Goal: Entertainment & Leisure: Consume media (video, audio)

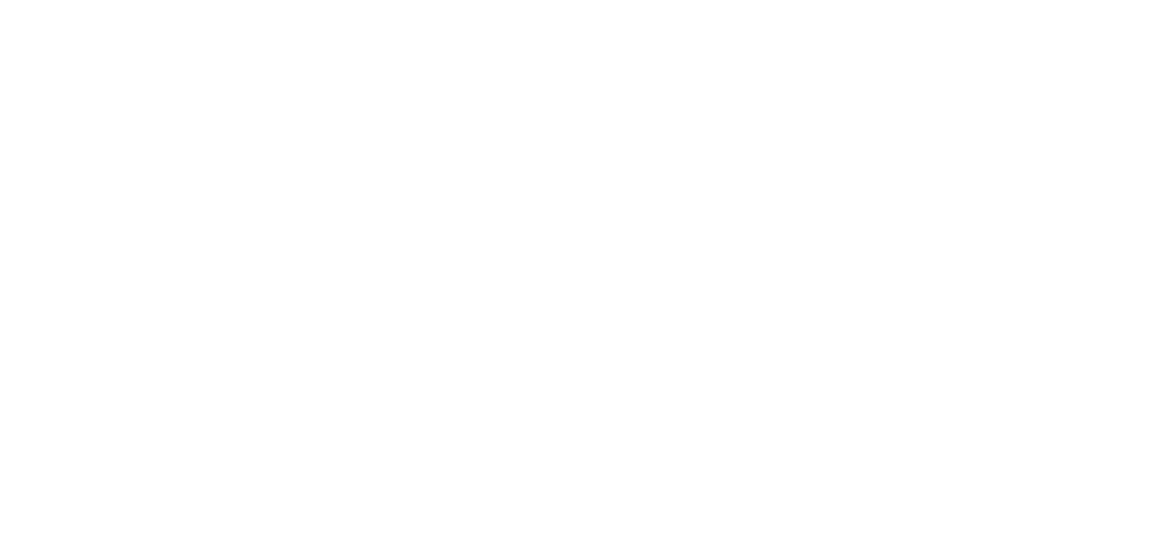
click at [1071, 0] on html at bounding box center [579, 0] width 1158 height 0
click at [1069, 0] on html at bounding box center [579, 0] width 1158 height 0
click at [1071, 0] on html at bounding box center [579, 0] width 1158 height 0
click at [1070, 0] on html at bounding box center [579, 0] width 1158 height 0
click at [1074, 0] on html at bounding box center [579, 0] width 1158 height 0
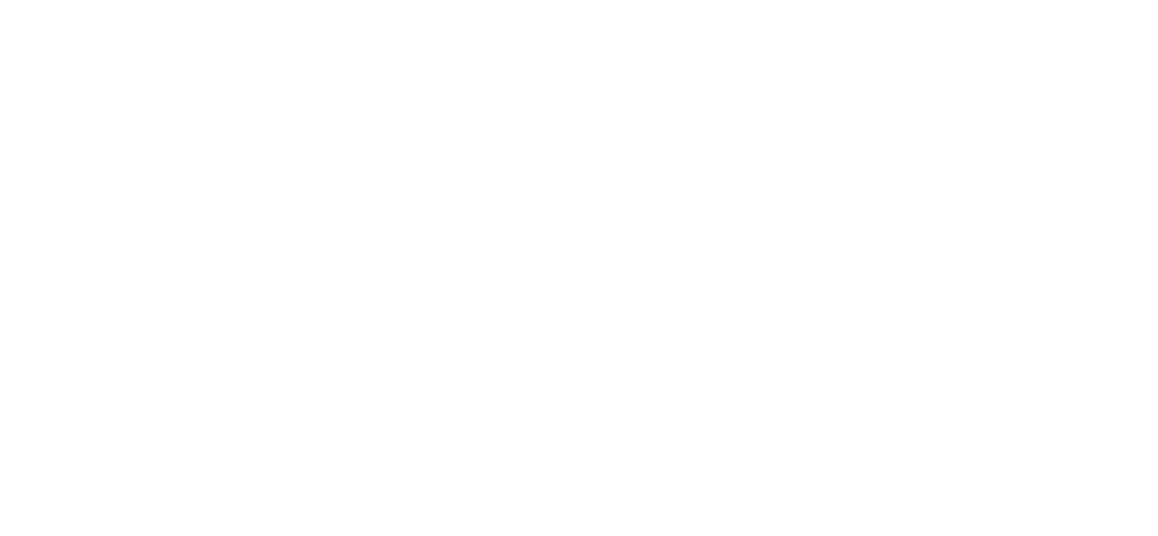
click at [1076, 0] on html at bounding box center [579, 0] width 1158 height 0
click at [1068, 0] on html at bounding box center [579, 0] width 1158 height 0
click at [1029, 0] on html at bounding box center [579, 0] width 1158 height 0
click at [1074, 0] on html at bounding box center [579, 0] width 1158 height 0
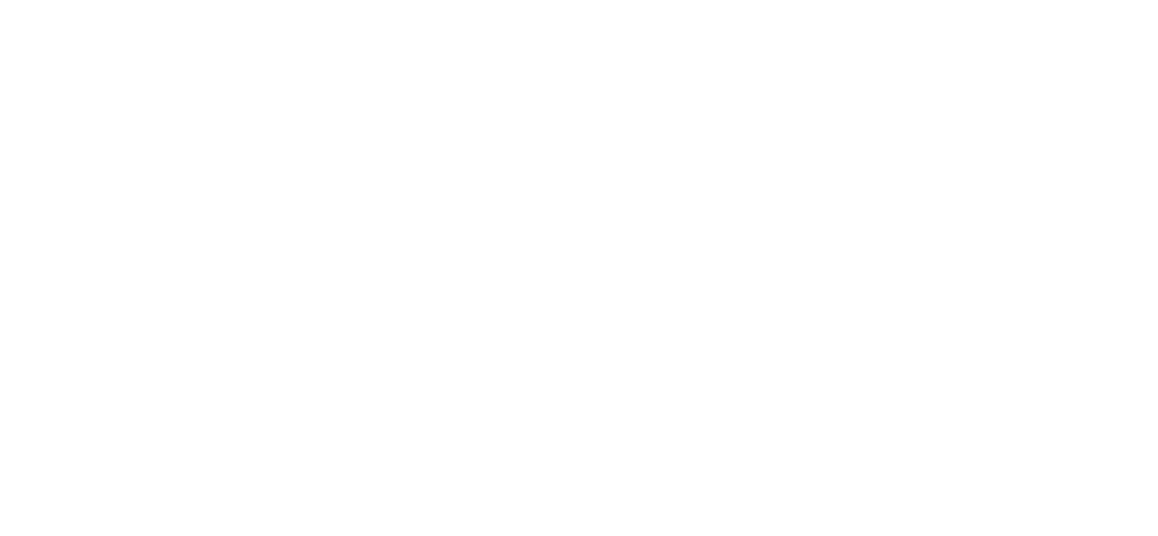
click at [1066, 0] on html at bounding box center [579, 0] width 1158 height 0
click at [1073, 0] on html at bounding box center [579, 0] width 1158 height 0
click at [1069, 0] on html at bounding box center [579, 0] width 1158 height 0
click at [1076, 0] on html at bounding box center [579, 0] width 1158 height 0
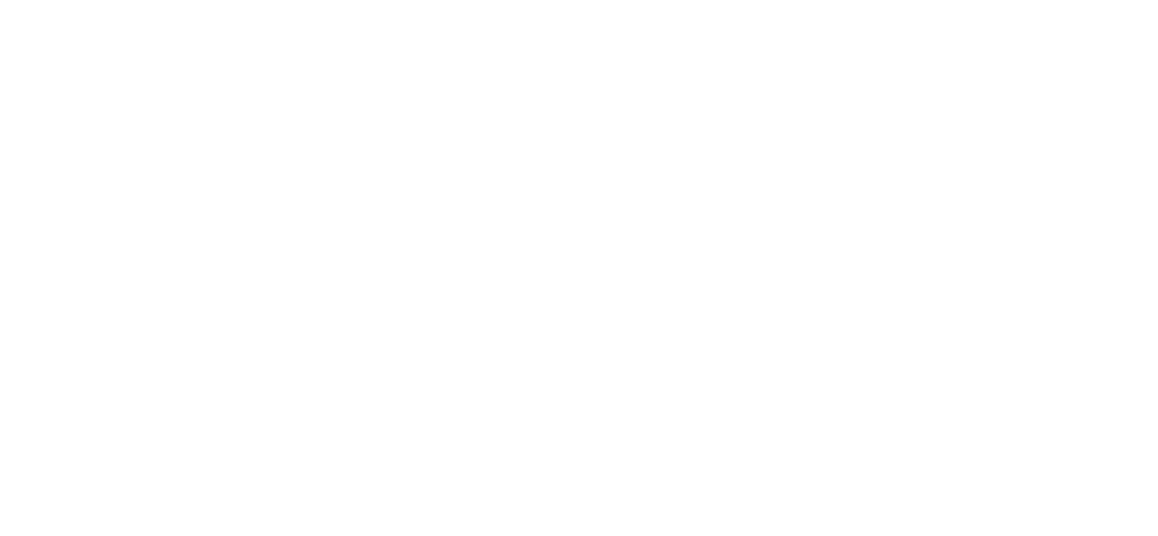
click at [1074, 0] on html at bounding box center [579, 0] width 1158 height 0
click at [998, 0] on html at bounding box center [579, 0] width 1158 height 0
click at [845, 0] on html at bounding box center [579, 0] width 1158 height 0
click at [809, 0] on html at bounding box center [579, 0] width 1158 height 0
click at [970, 0] on html at bounding box center [579, 0] width 1158 height 0
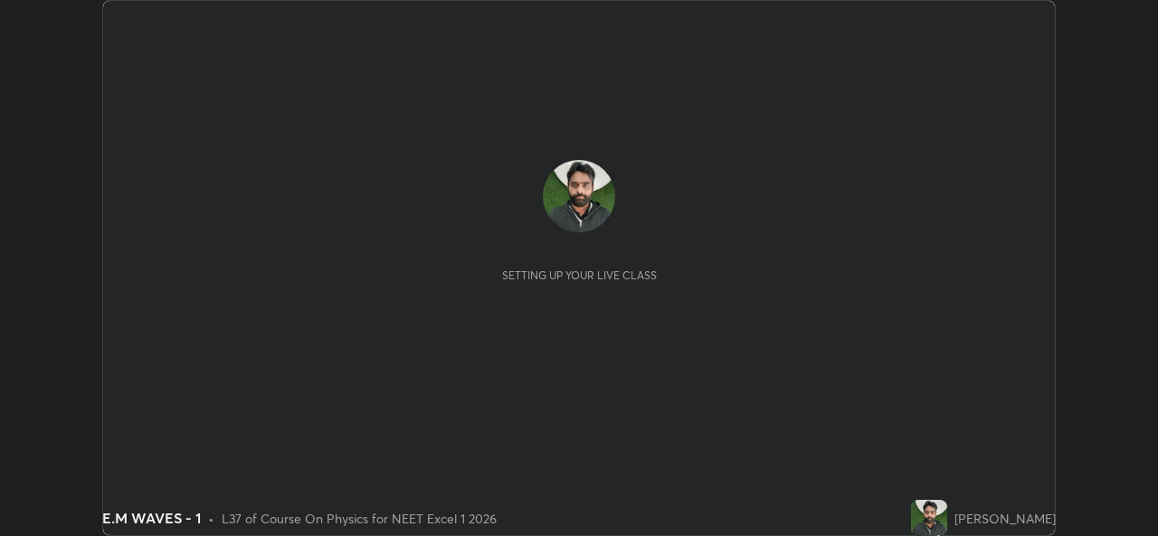
scroll to position [536, 1157]
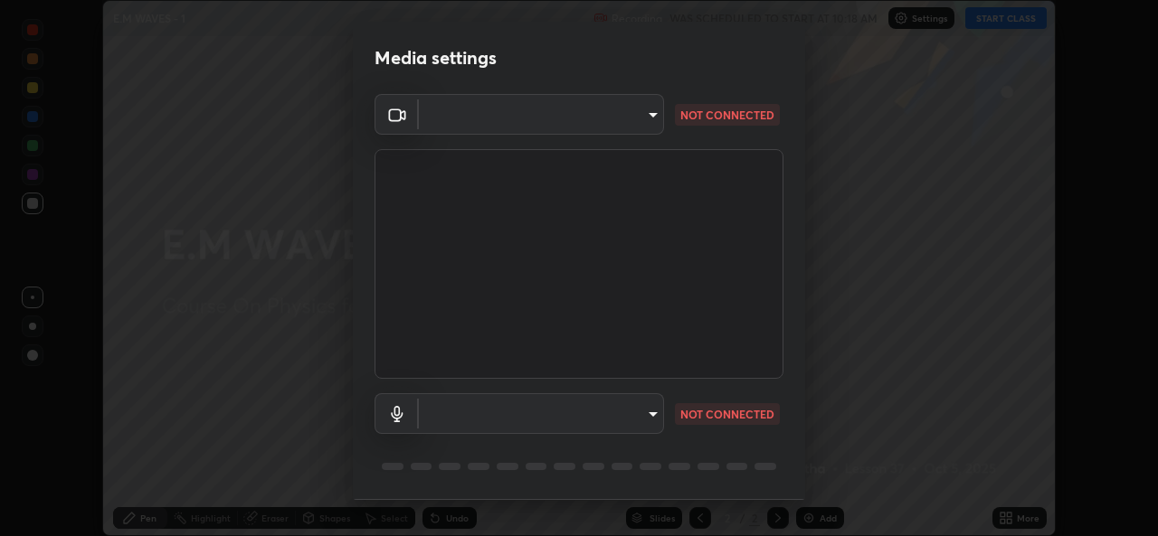
type input "543f6dd7cf1c6d0aa6bd558e202a88d07b5a4d761673354d02a604c193450d79"
type input "99848f2a9d109760ec62b66e2f255c73a791916cfc686045695a6d5e2156f403"
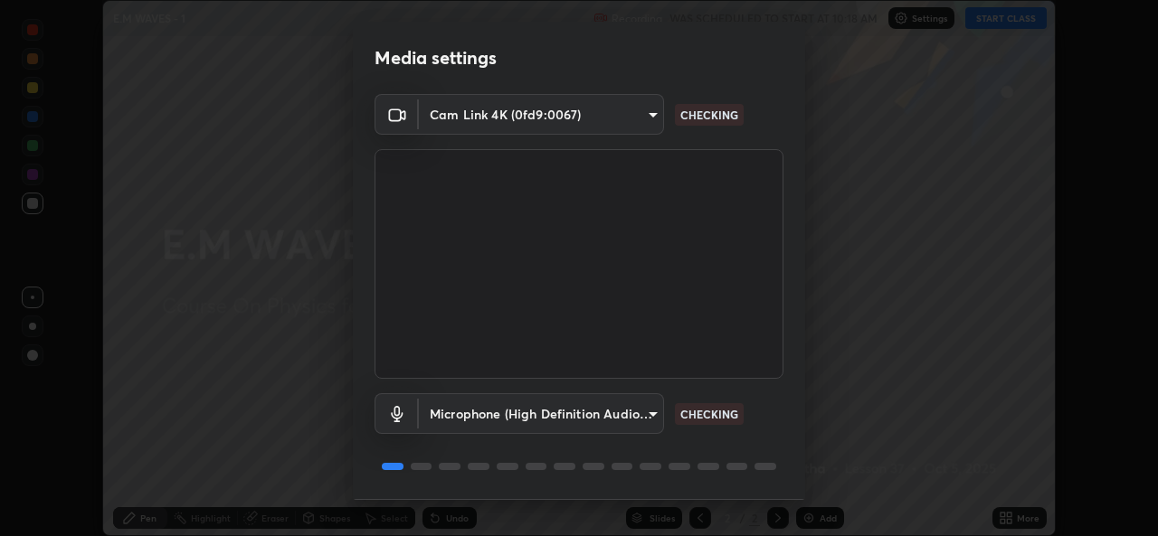
scroll to position [57, 0]
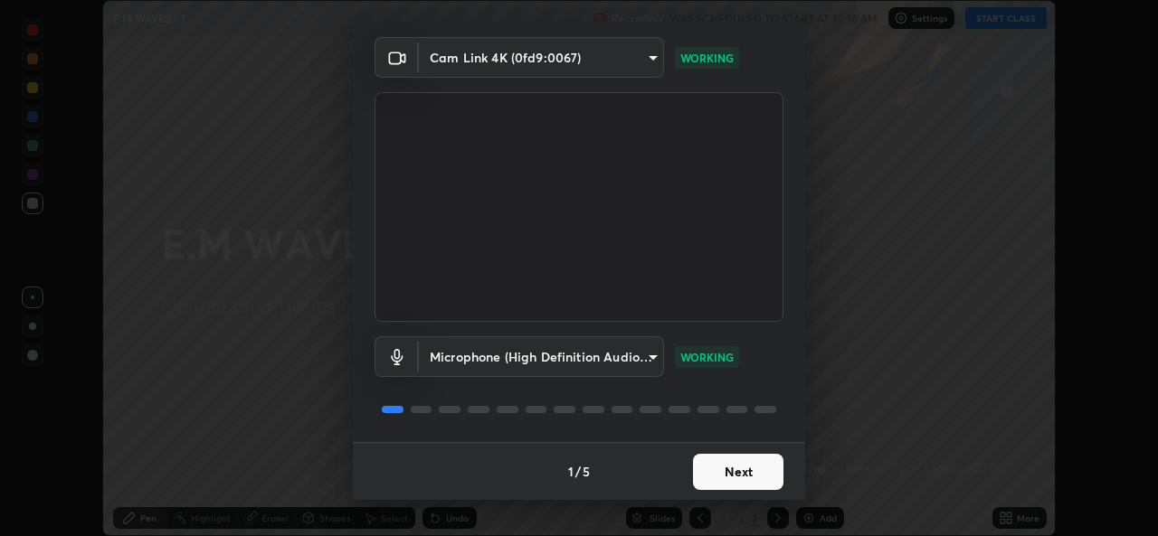
click at [747, 469] on button "Next" at bounding box center [738, 472] width 90 height 36
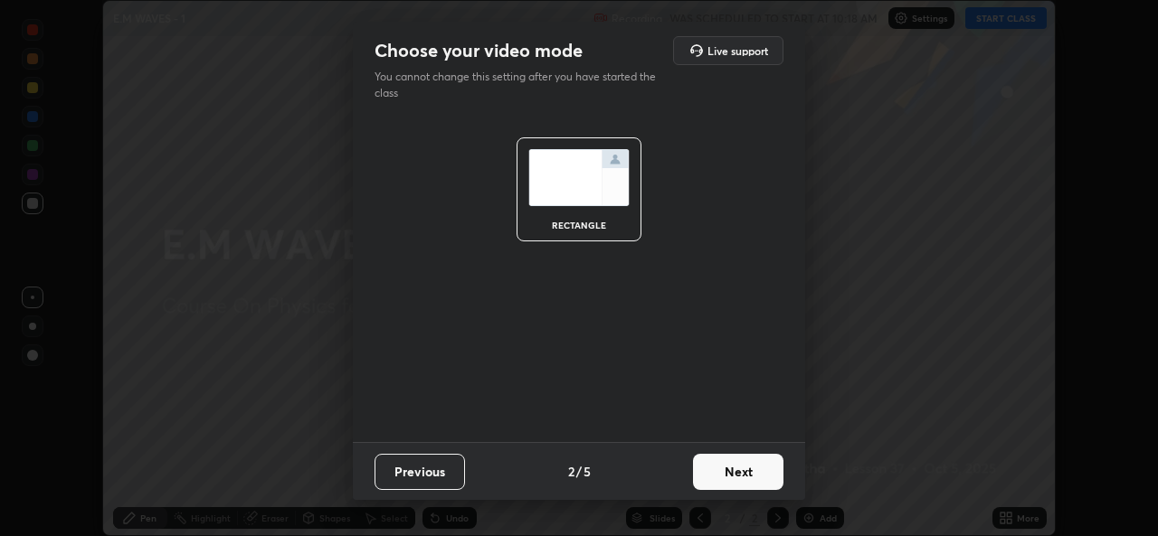
scroll to position [0, 0]
click at [757, 469] on button "Next" at bounding box center [738, 472] width 90 height 36
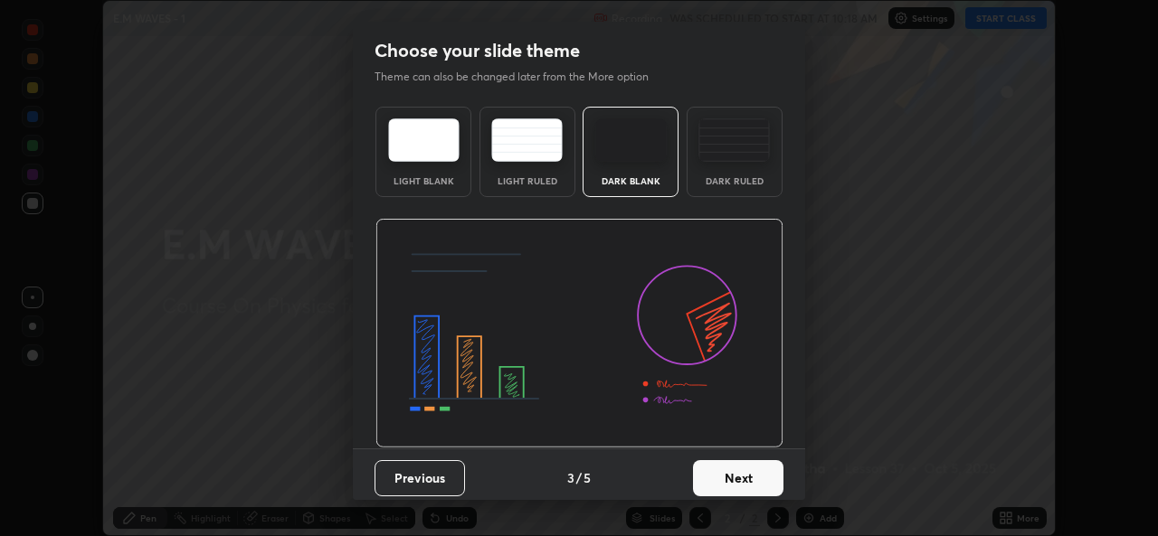
click at [755, 474] on button "Next" at bounding box center [738, 478] width 90 height 36
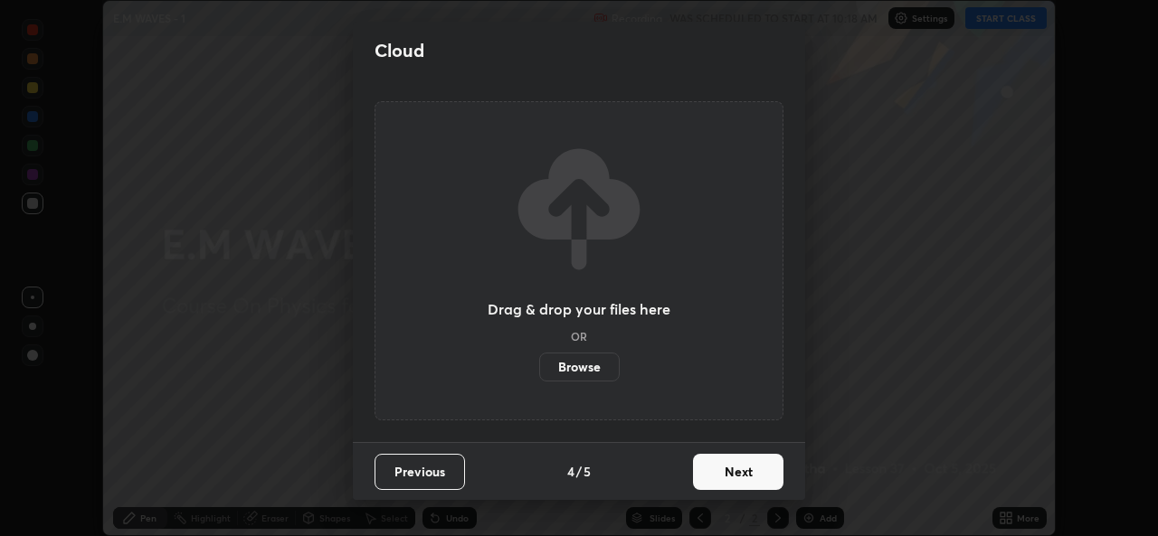
click at [748, 469] on button "Next" at bounding box center [738, 472] width 90 height 36
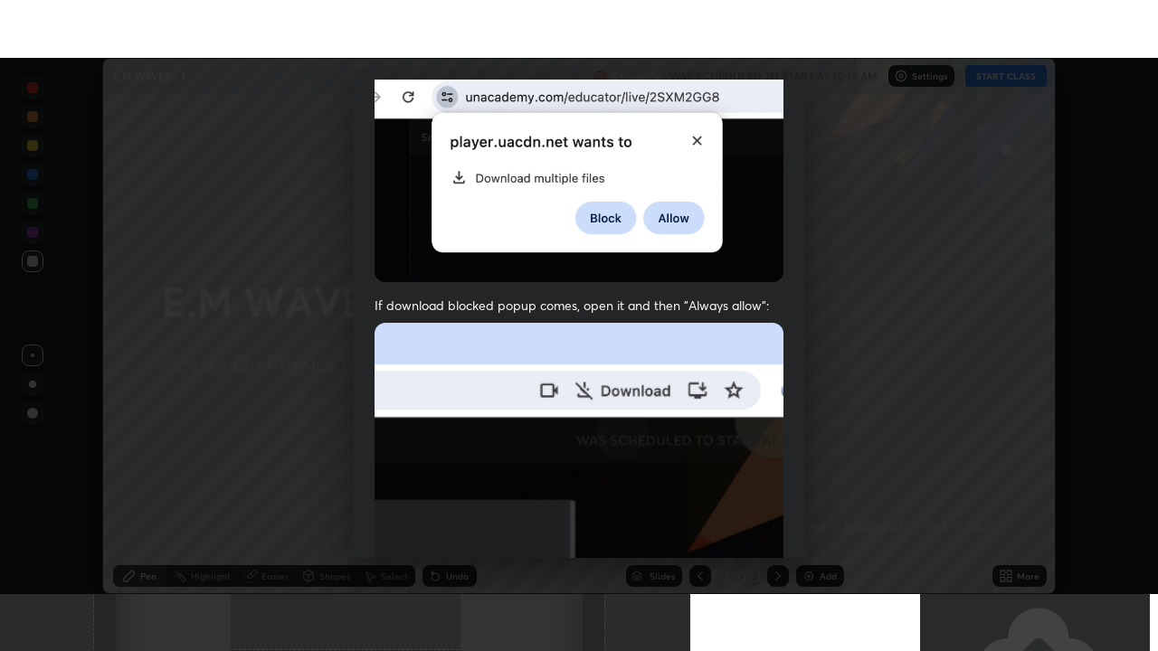
scroll to position [426, 0]
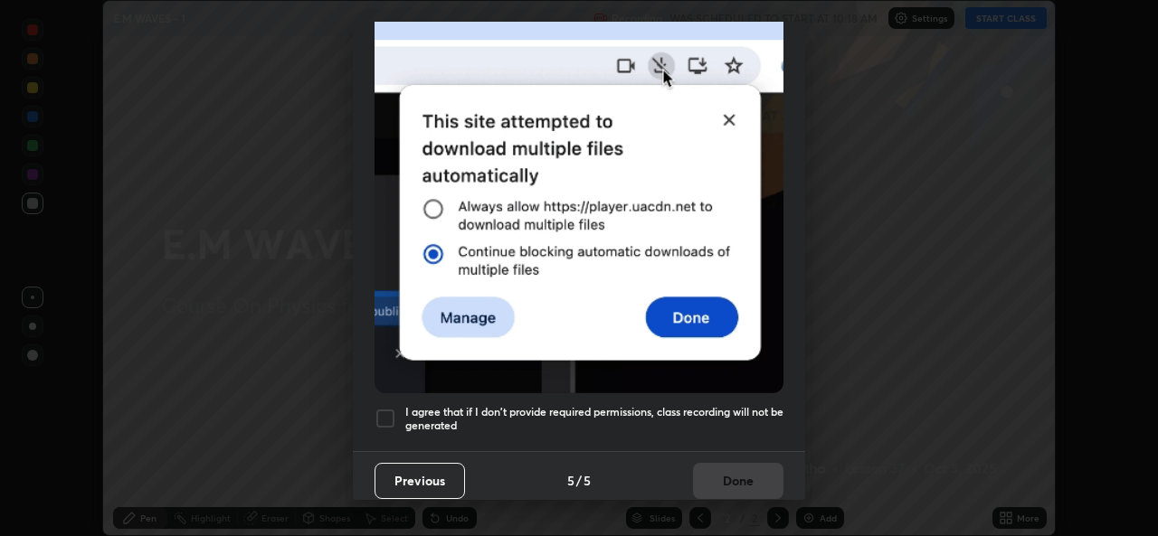
click at [392, 409] on div at bounding box center [385, 419] width 22 height 22
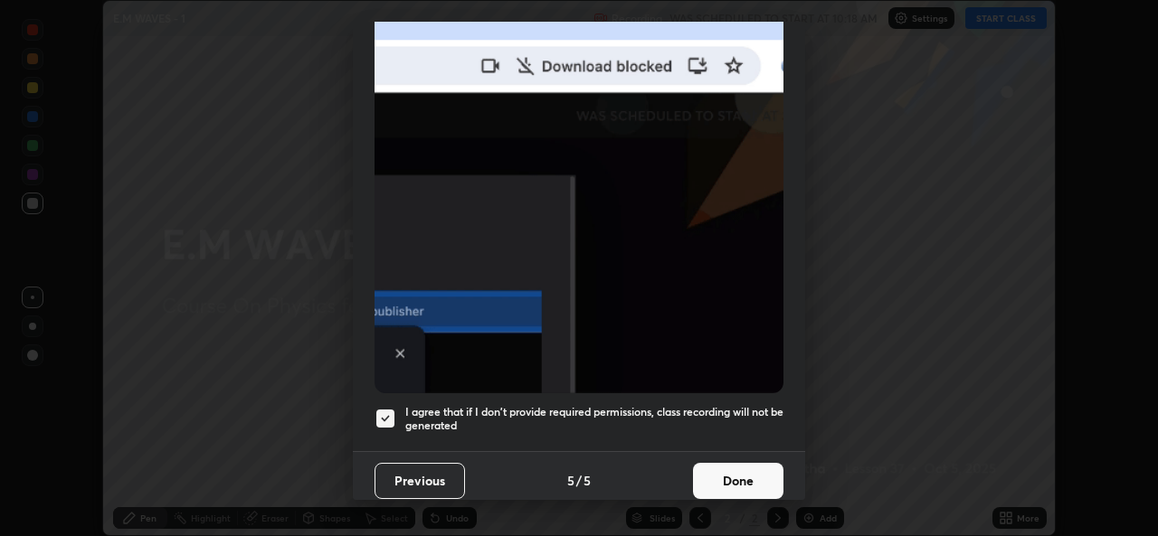
click at [725, 467] on button "Done" at bounding box center [738, 481] width 90 height 36
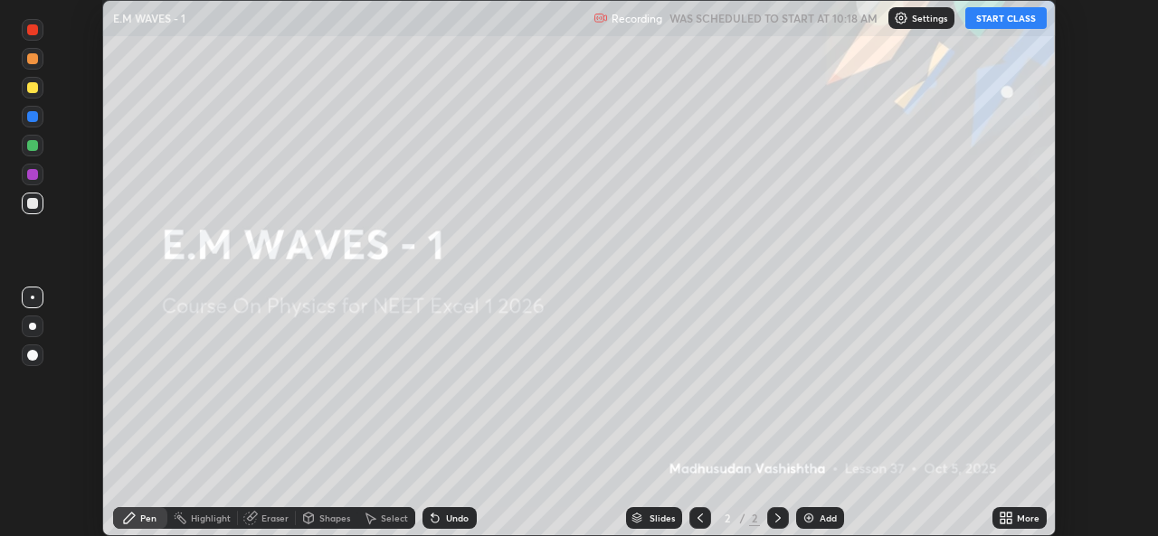
click at [1020, 14] on button "START CLASS" at bounding box center [1005, 18] width 81 height 22
click at [1011, 517] on icon at bounding box center [1009, 515] width 5 height 5
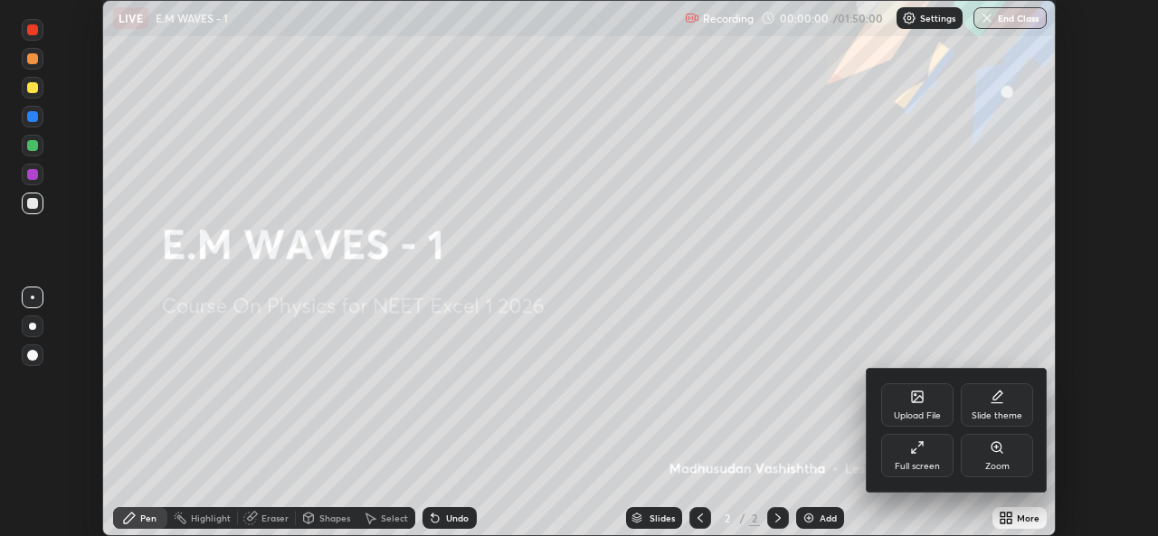
click at [922, 453] on icon at bounding box center [917, 448] width 14 height 14
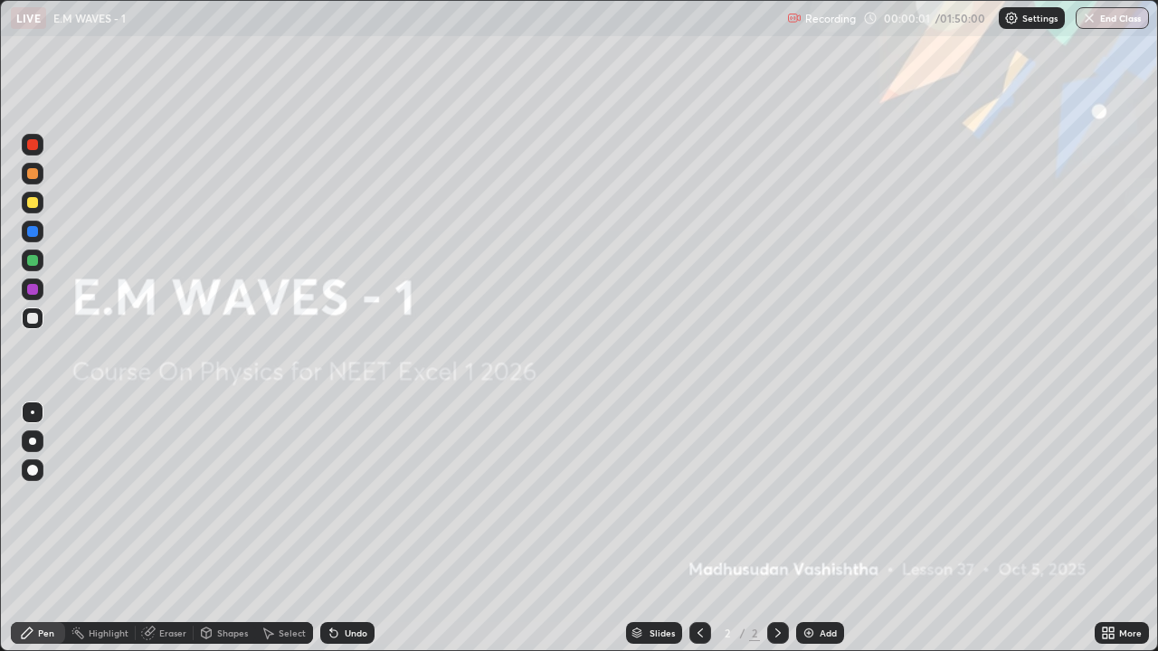
scroll to position [651, 1158]
click at [822, 536] on div "Add" at bounding box center [828, 633] width 17 height 9
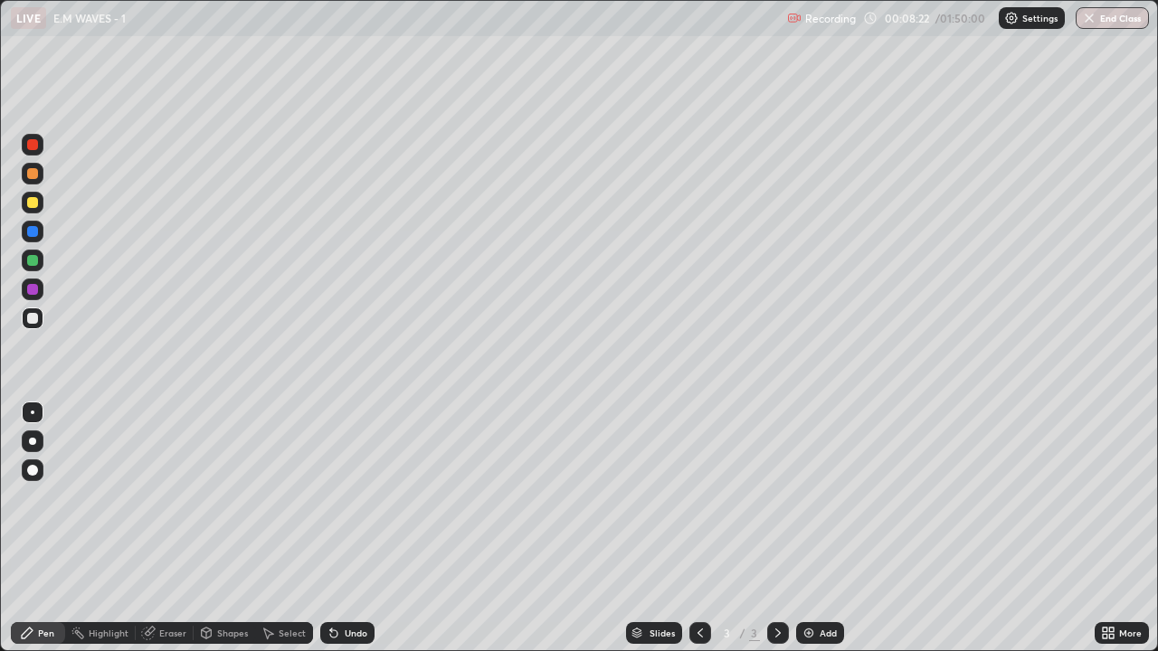
click at [174, 536] on div "Eraser" at bounding box center [172, 633] width 27 height 9
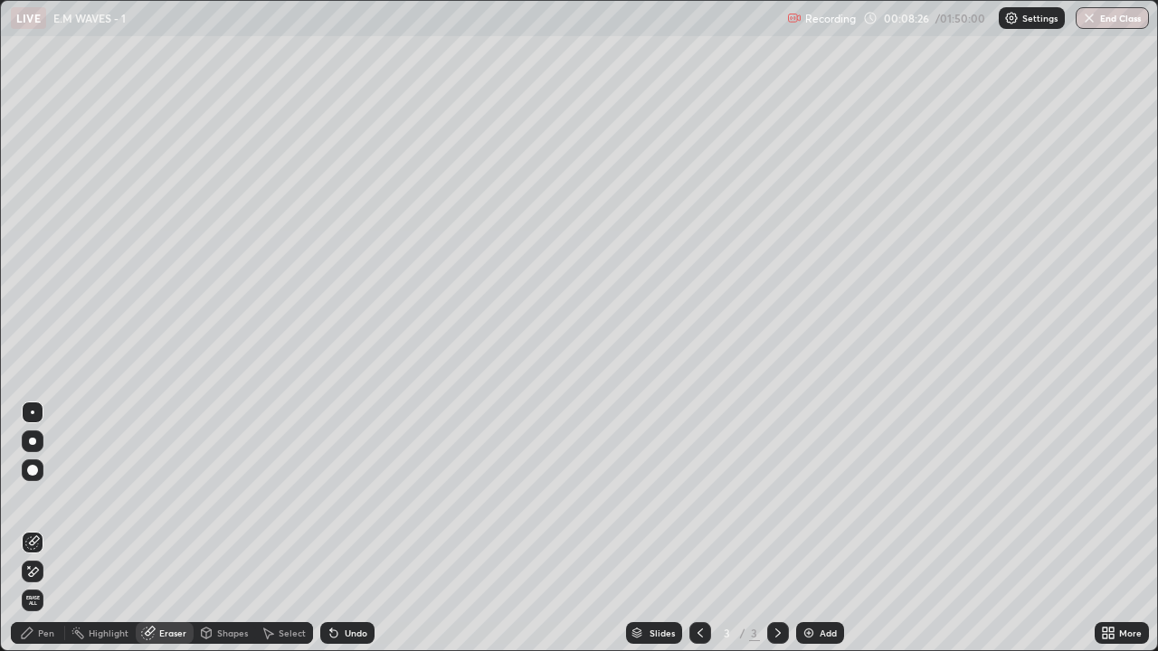
click at [46, 536] on div "Pen" at bounding box center [38, 633] width 54 height 22
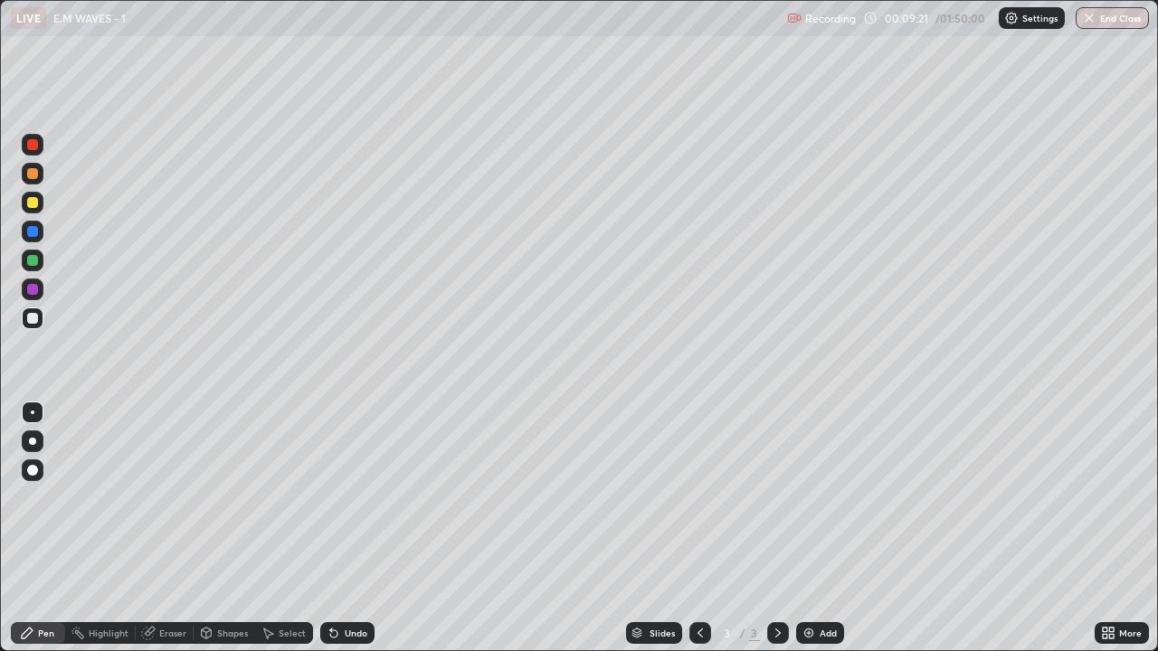
click at [166, 536] on div "Eraser" at bounding box center [172, 633] width 27 height 9
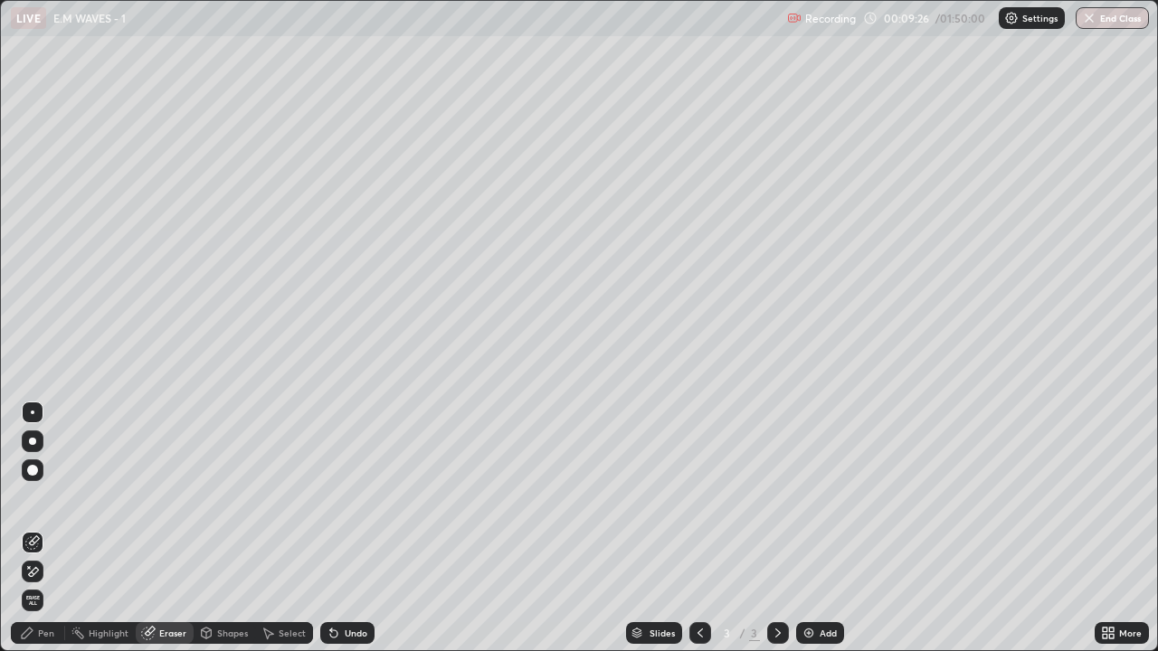
click at [41, 536] on div "Pen" at bounding box center [46, 633] width 16 height 9
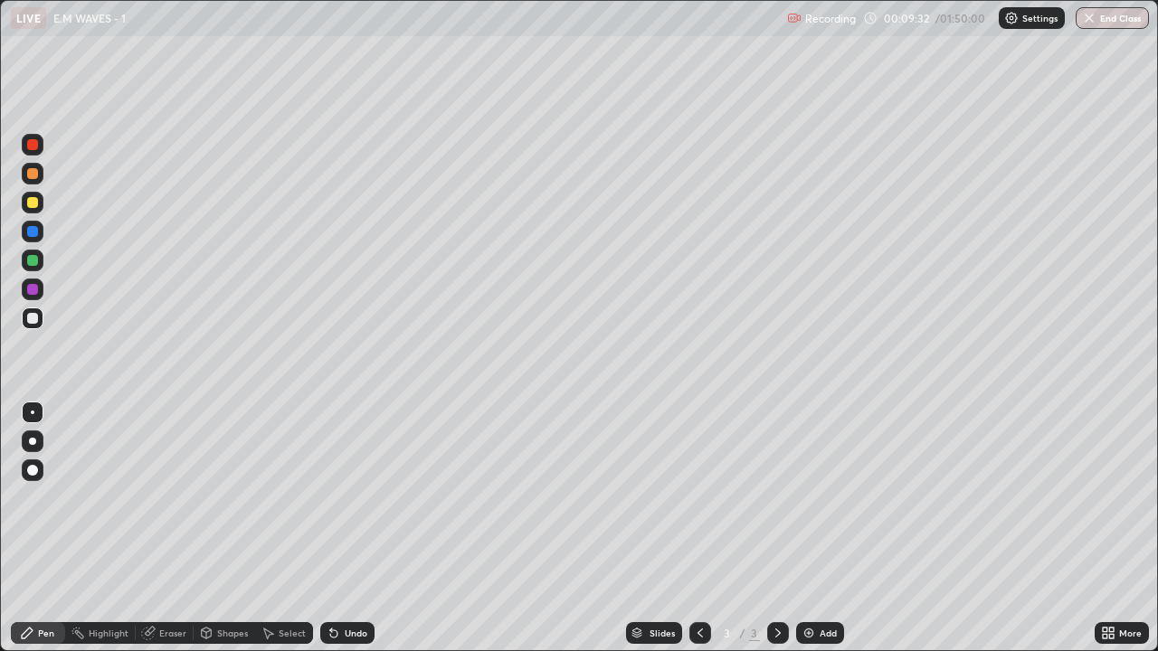
click at [72, 536] on circle at bounding box center [72, 631] width 2 height 2
click at [34, 536] on div "Pen" at bounding box center [38, 633] width 54 height 22
click at [166, 536] on div "Eraser" at bounding box center [172, 633] width 27 height 9
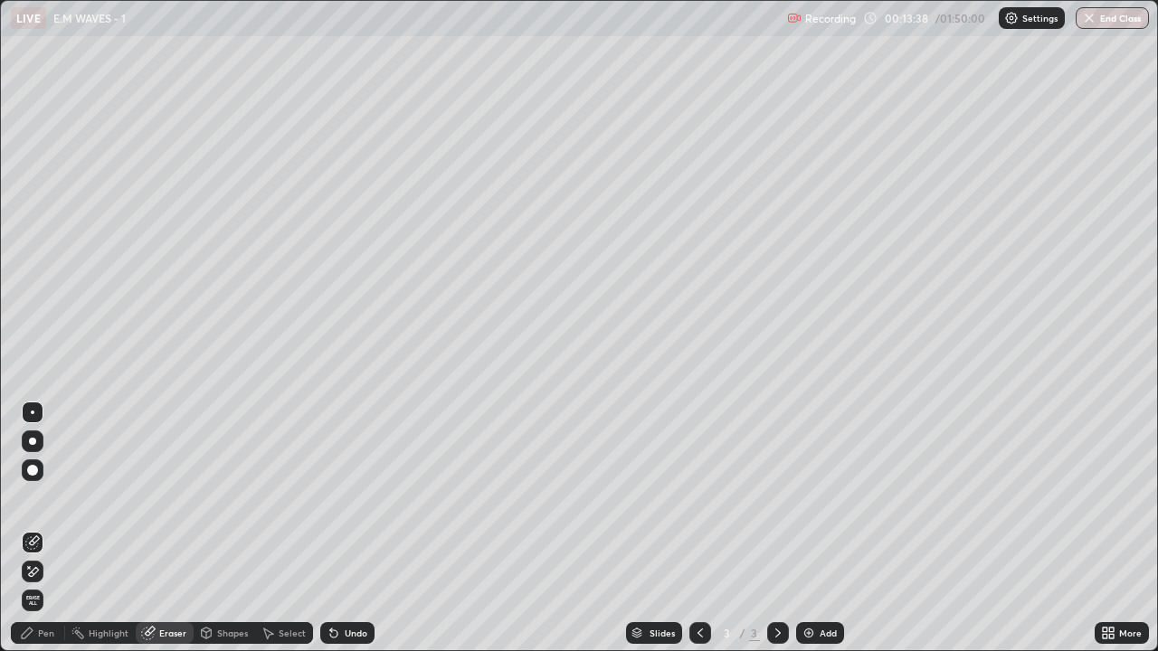
click at [58, 536] on div "Pen" at bounding box center [38, 633] width 54 height 22
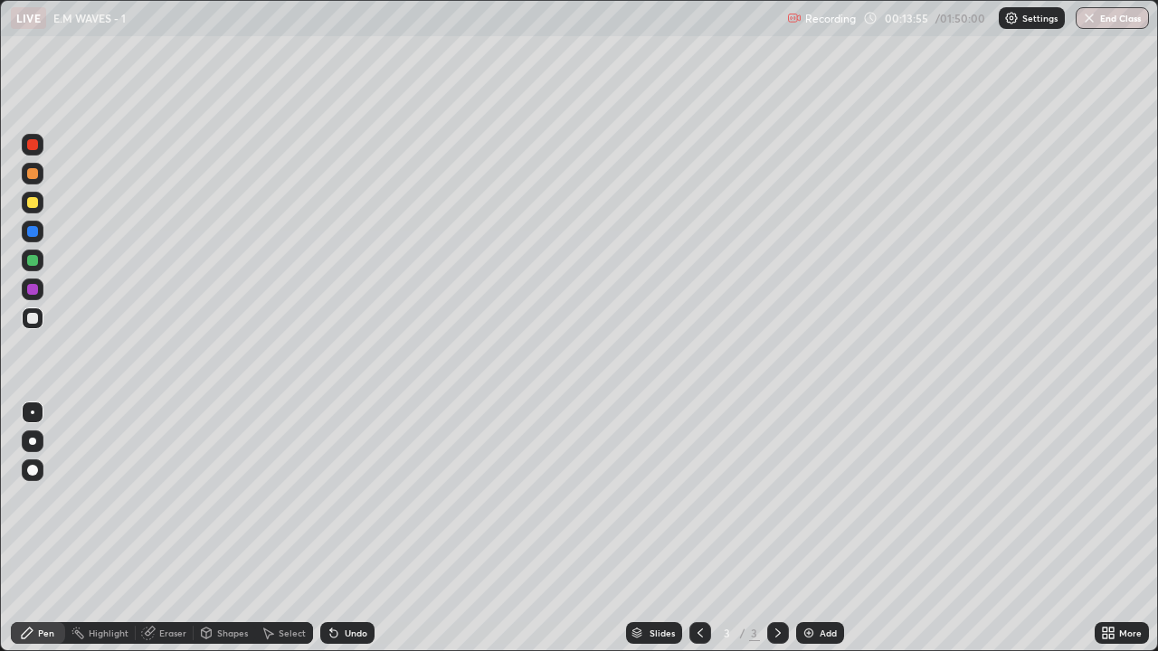
click at [827, 536] on div "Add" at bounding box center [828, 633] width 17 height 9
click at [823, 536] on div "Add" at bounding box center [828, 633] width 17 height 9
click at [149, 536] on icon at bounding box center [148, 634] width 12 height 12
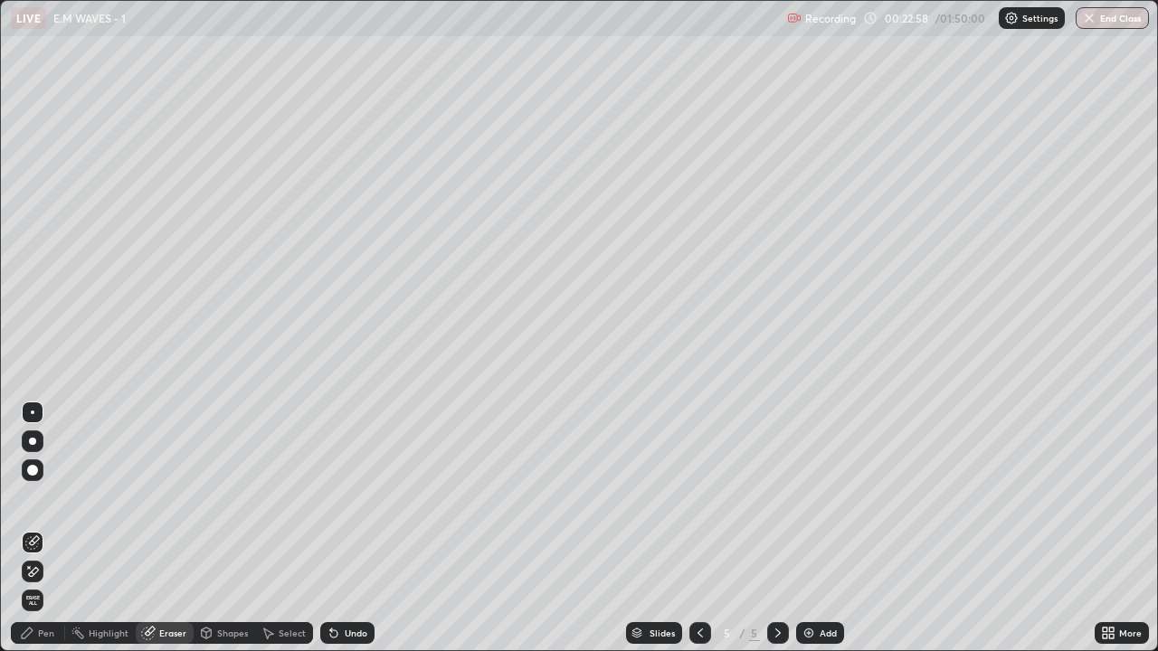
click at [46, 536] on div "Pen" at bounding box center [46, 633] width 16 height 9
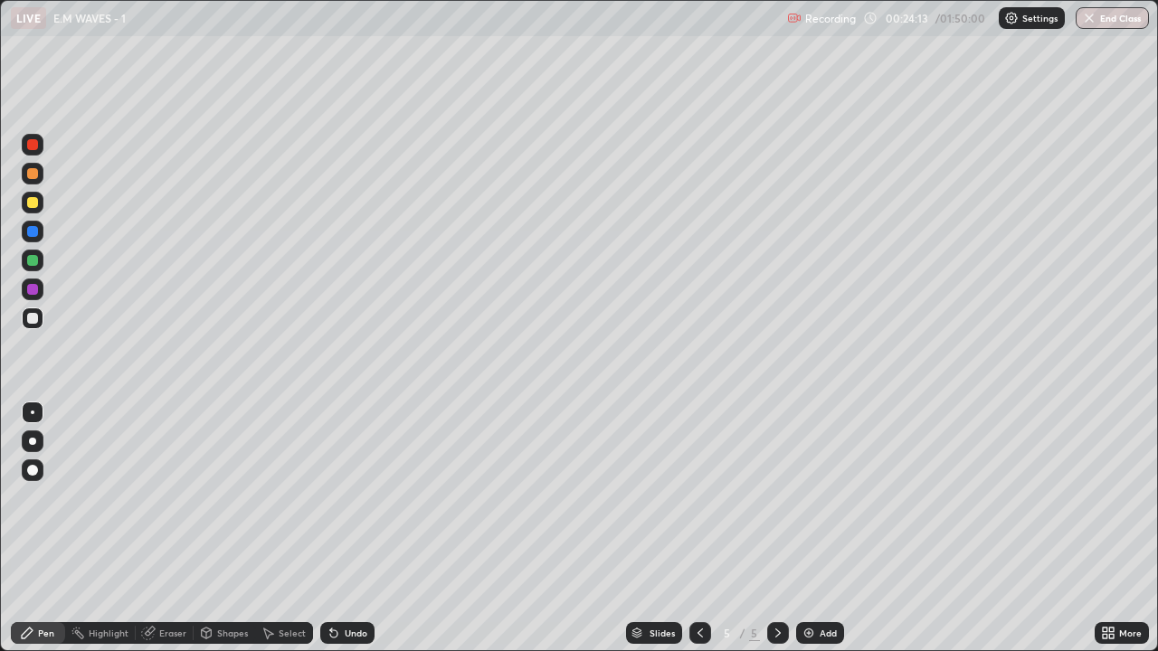
click at [31, 536] on div "Pen" at bounding box center [38, 633] width 54 height 22
click at [820, 536] on div "Add" at bounding box center [828, 633] width 17 height 9
click at [698, 536] on icon at bounding box center [700, 633] width 14 height 14
click at [774, 536] on icon at bounding box center [778, 633] width 14 height 14
click at [172, 536] on div "Eraser" at bounding box center [172, 633] width 27 height 9
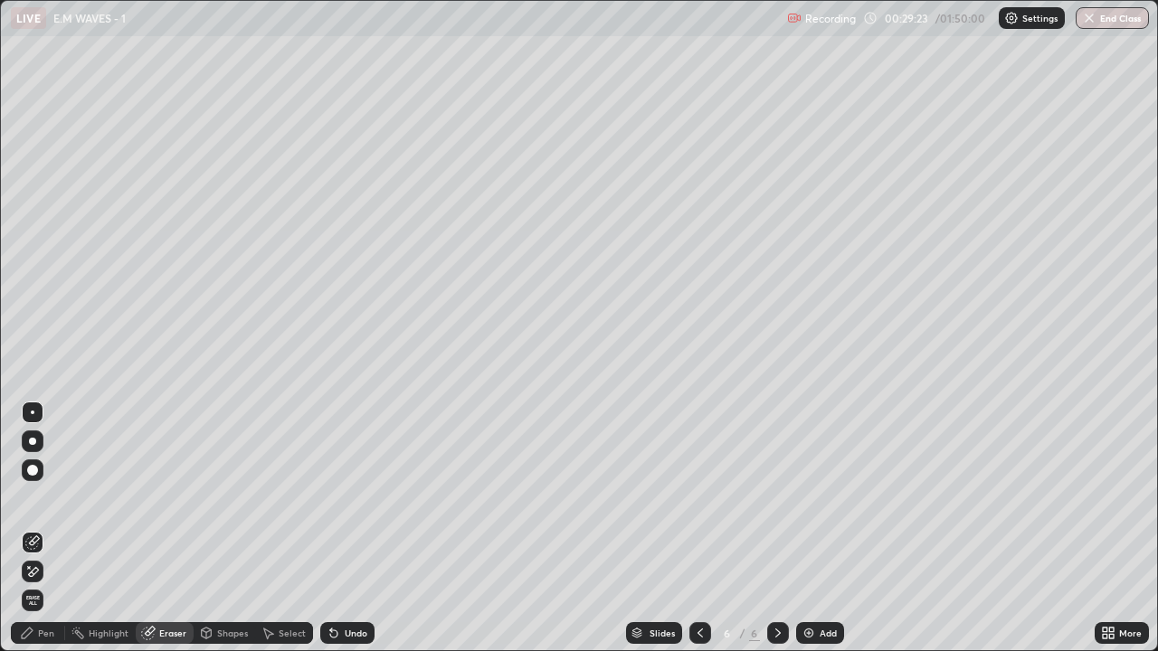
click at [50, 536] on div "Pen" at bounding box center [46, 633] width 16 height 9
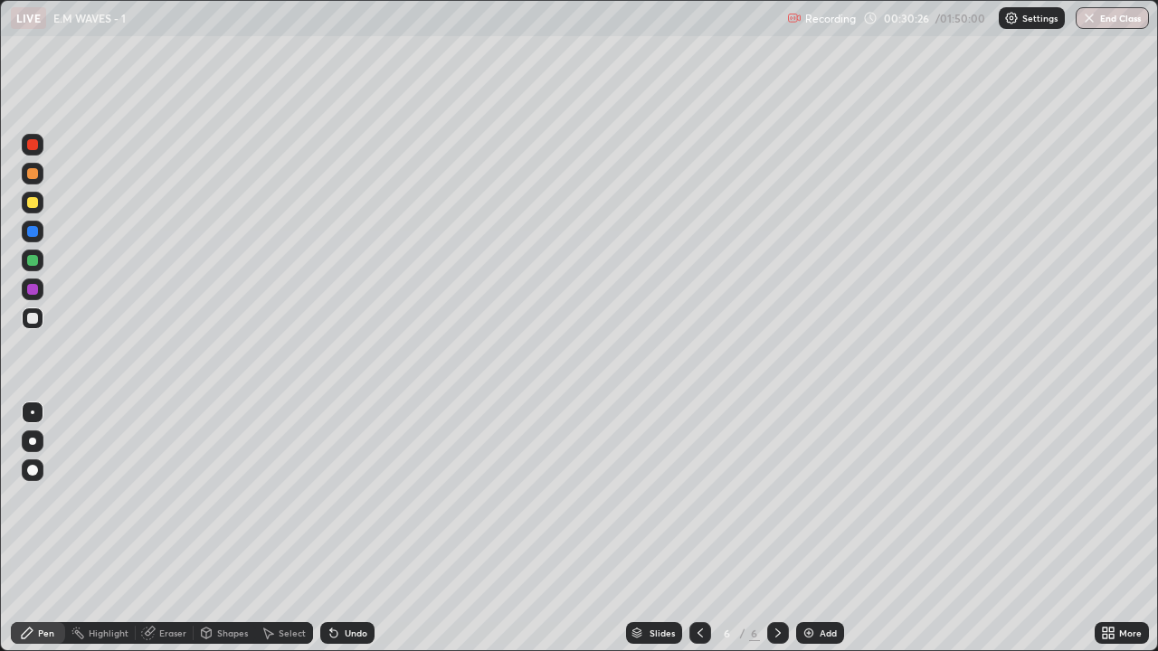
click at [545, 536] on div "Slides 6 / 6 Add" at bounding box center [734, 633] width 720 height 36
click at [554, 536] on div "Slides 6 / 6 Add" at bounding box center [734, 633] width 720 height 36
click at [155, 536] on div "Eraser" at bounding box center [165, 633] width 58 height 22
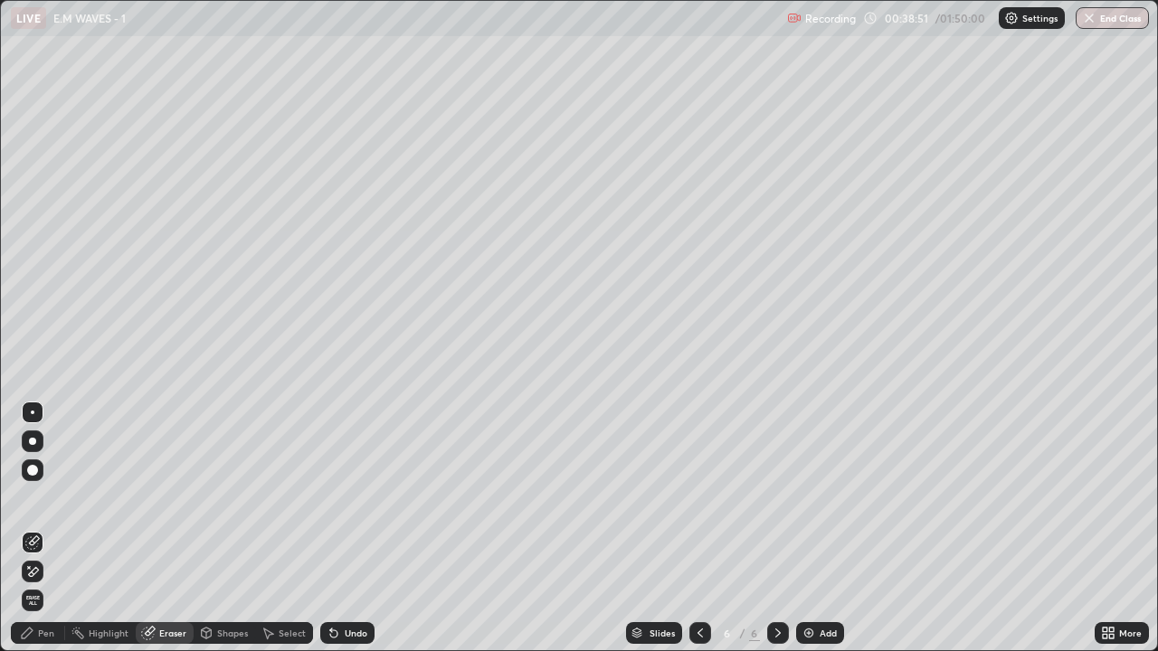
click at [53, 536] on div "Pen" at bounding box center [46, 633] width 16 height 9
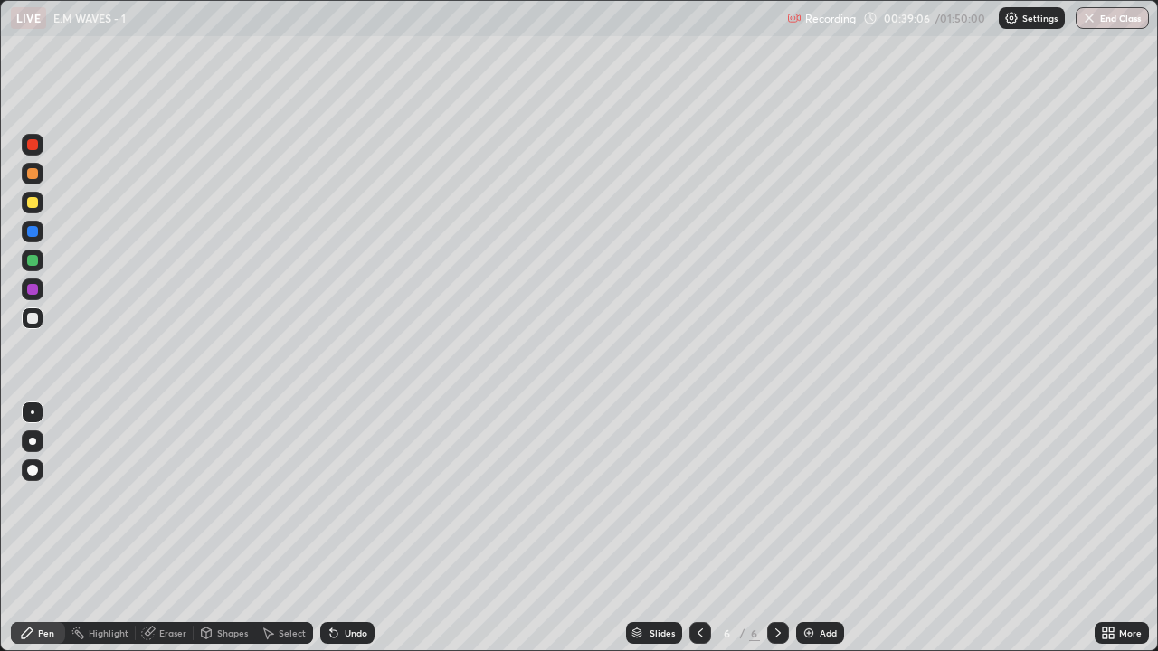
click at [166, 536] on div "Eraser" at bounding box center [172, 633] width 27 height 9
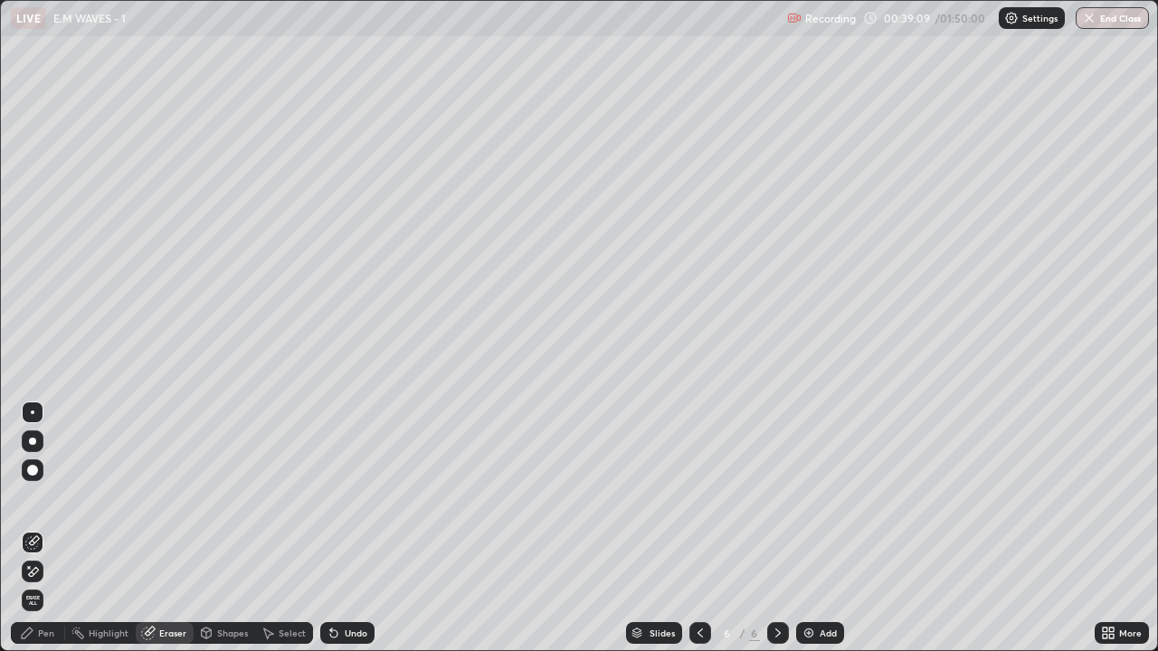
click at [43, 536] on div "Pen" at bounding box center [38, 633] width 54 height 22
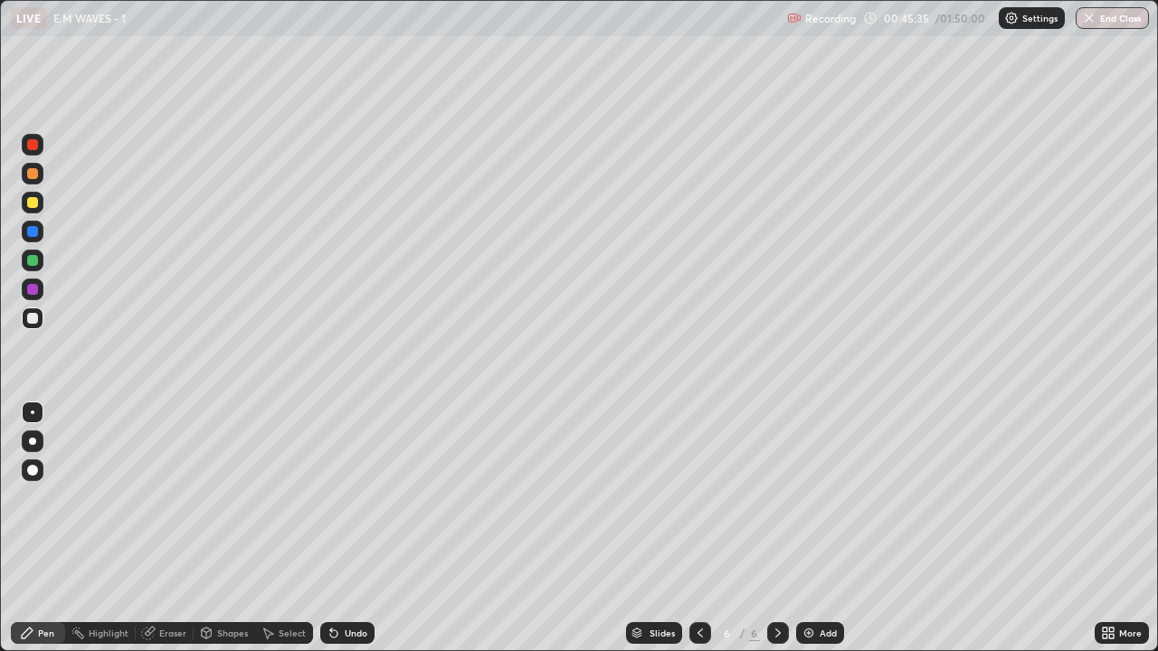
click at [168, 536] on div "Eraser" at bounding box center [165, 633] width 58 height 22
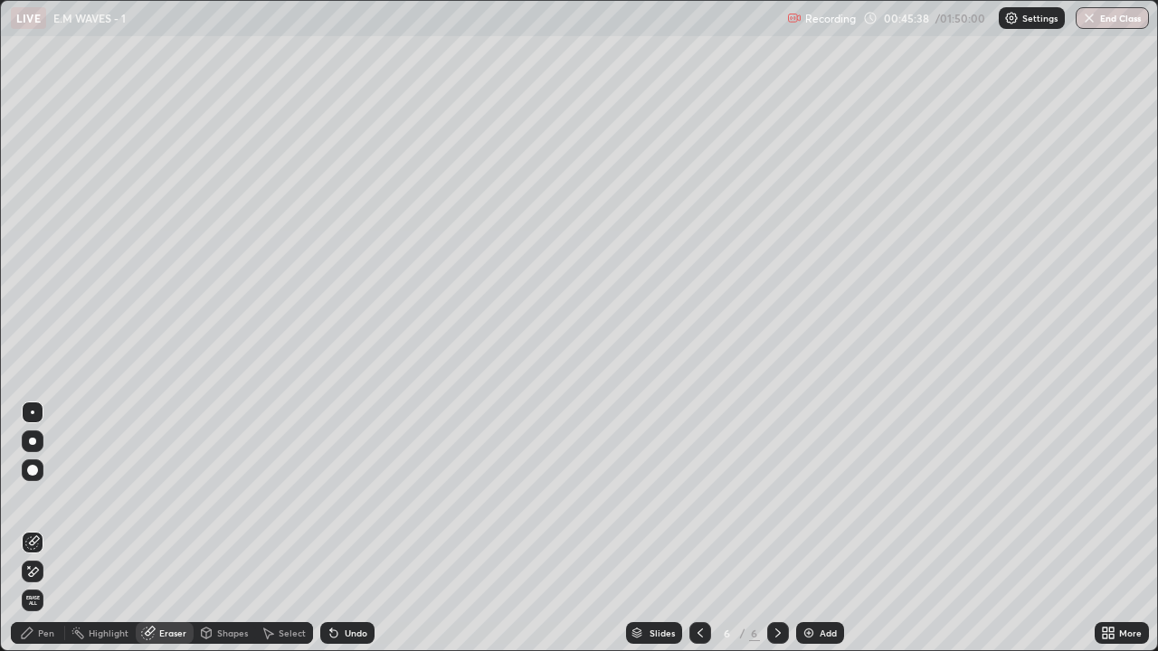
click at [42, 536] on div "Pen" at bounding box center [46, 633] width 16 height 9
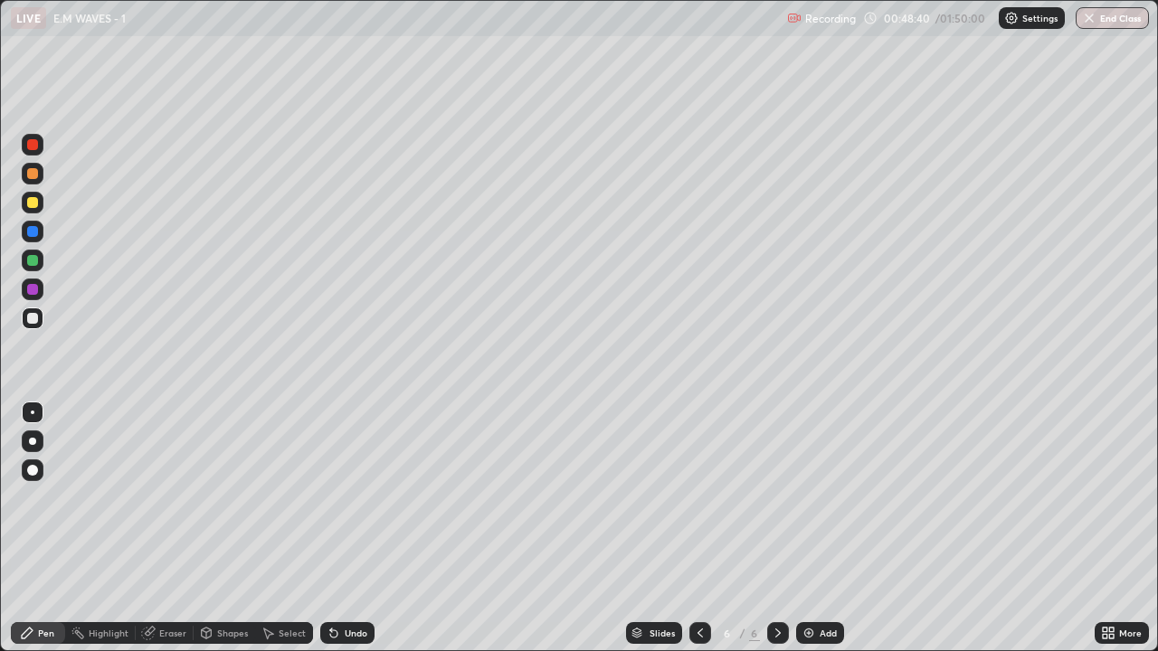
click at [172, 536] on div "Eraser" at bounding box center [172, 633] width 27 height 9
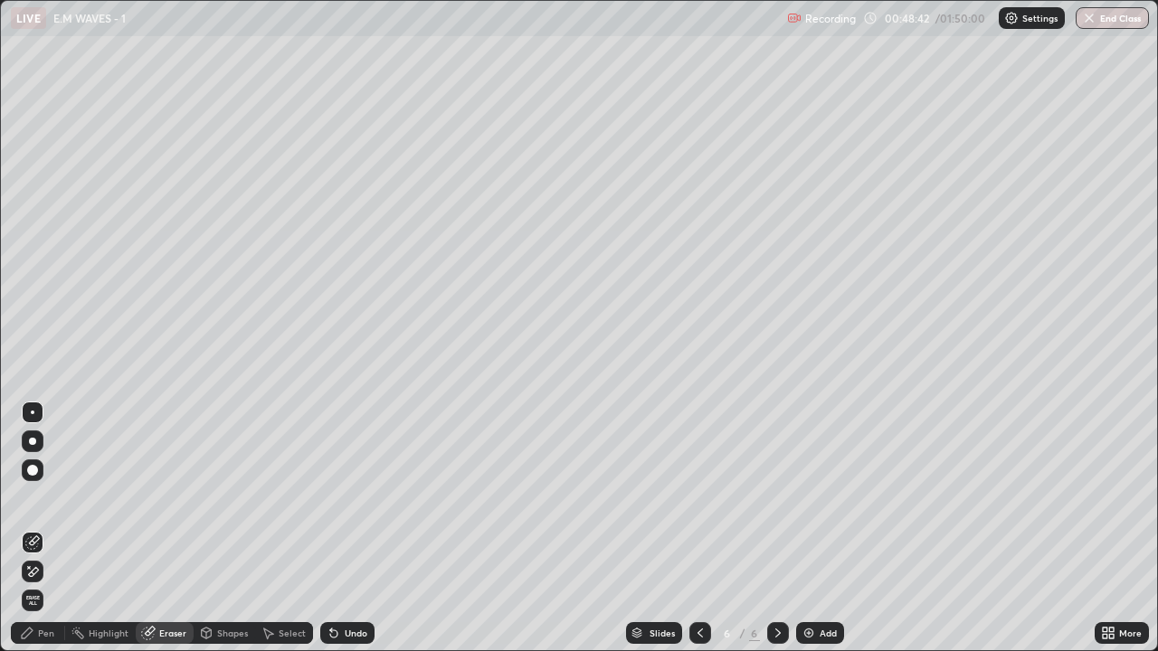
click at [36, 536] on div "Pen" at bounding box center [38, 633] width 54 height 22
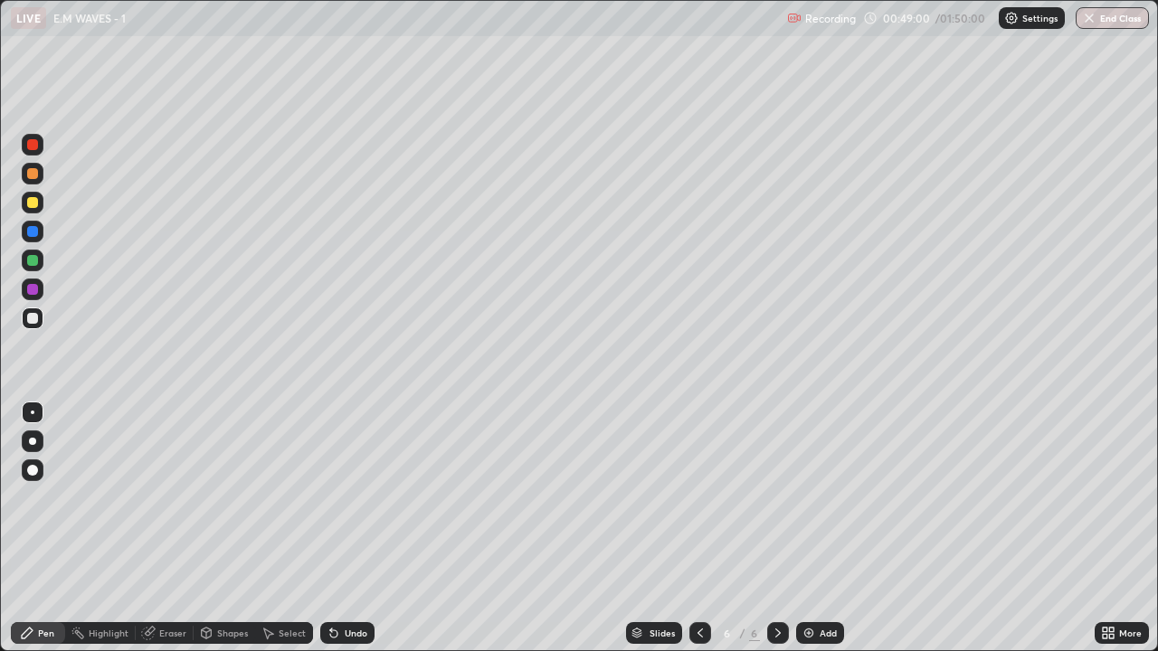
click at [822, 536] on div "Add" at bounding box center [828, 633] width 17 height 9
click at [690, 536] on div at bounding box center [700, 633] width 22 height 22
click at [783, 536] on icon at bounding box center [778, 633] width 14 height 14
click at [171, 536] on div "Eraser" at bounding box center [172, 633] width 27 height 9
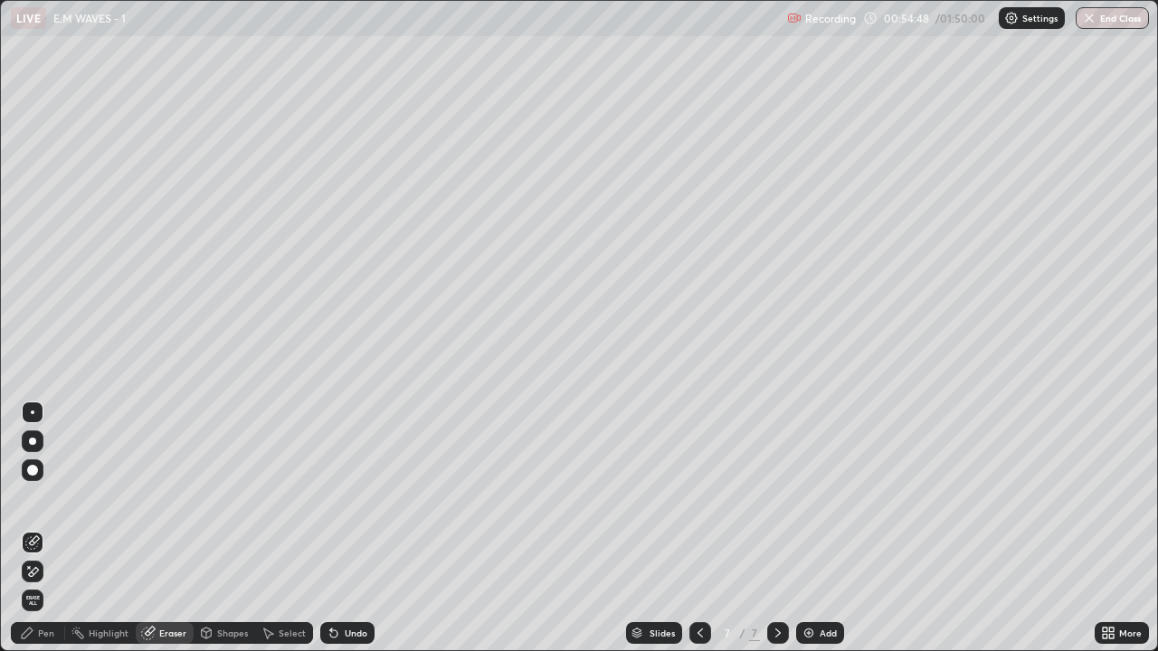
click at [53, 536] on div "Pen" at bounding box center [46, 633] width 16 height 9
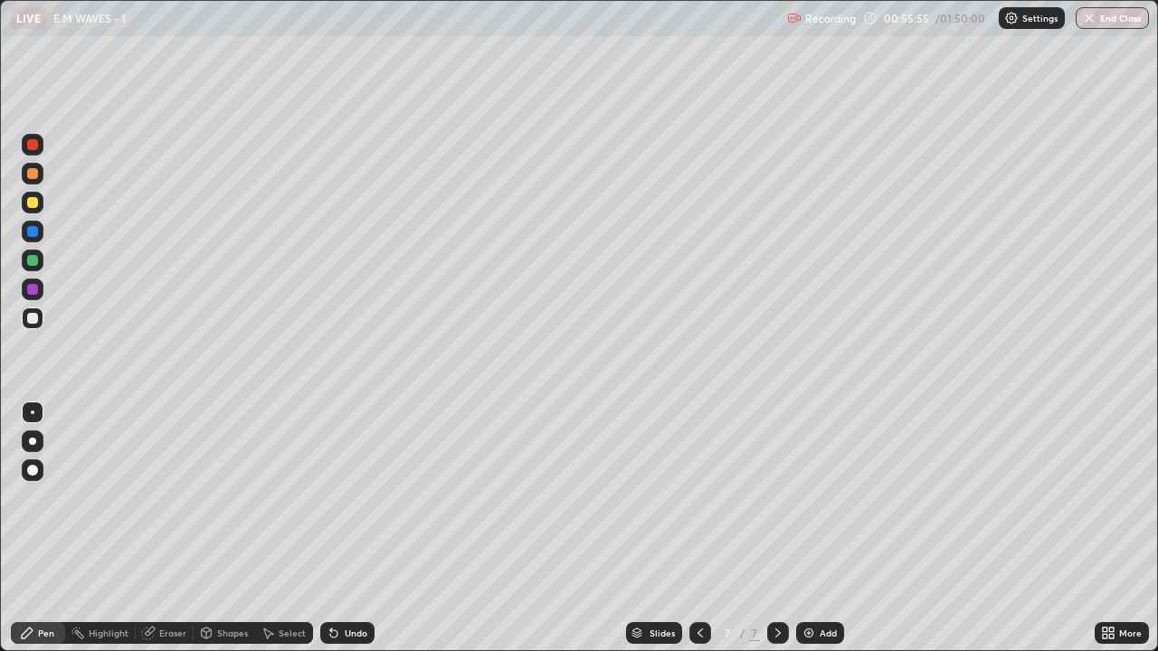
click at [823, 536] on div "Add" at bounding box center [828, 633] width 17 height 9
click at [165, 536] on div "Eraser" at bounding box center [172, 633] width 27 height 9
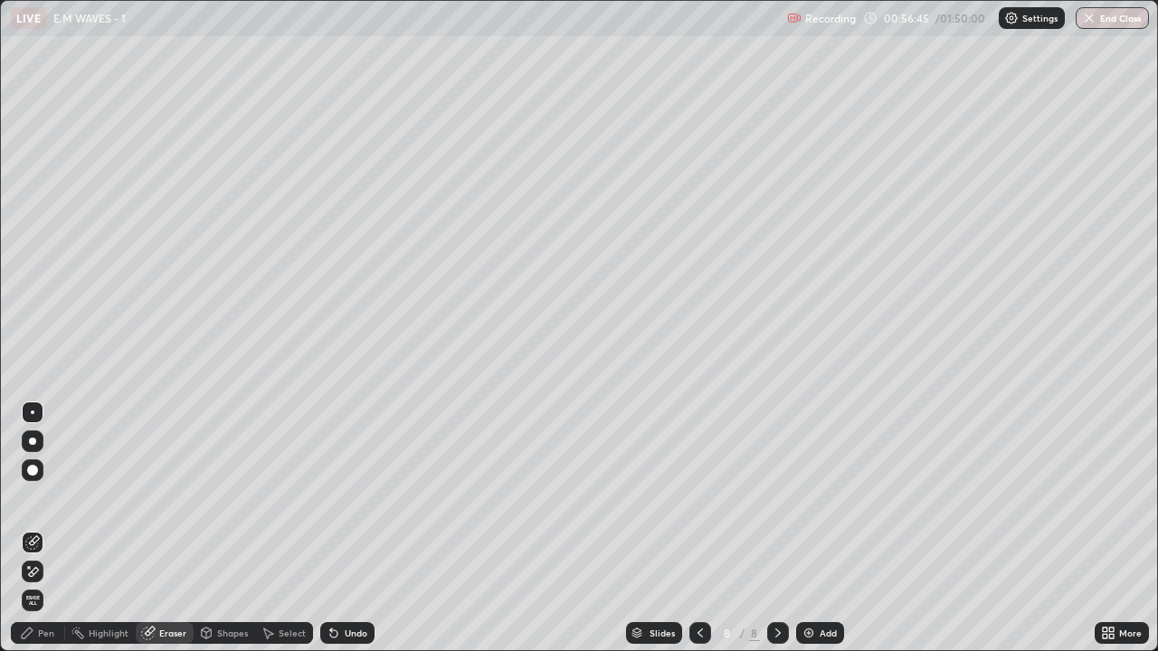
click at [48, 536] on div "Pen" at bounding box center [46, 633] width 16 height 9
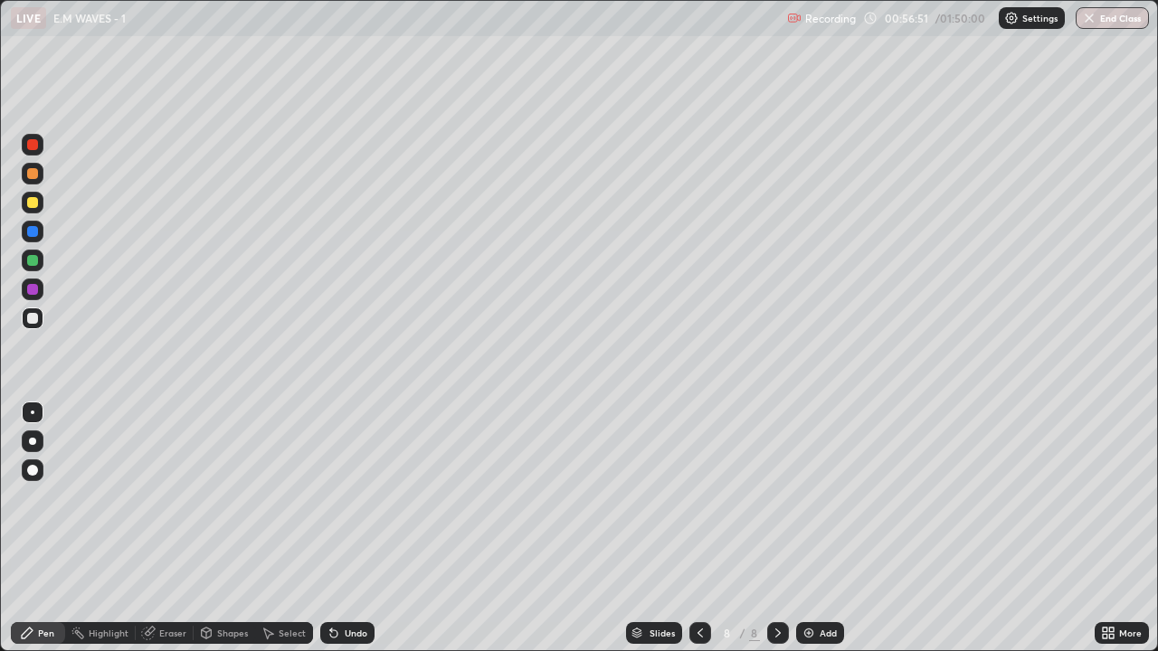
click at [698, 536] on div at bounding box center [700, 633] width 22 height 22
click at [775, 536] on icon at bounding box center [778, 633] width 14 height 14
click at [698, 536] on icon at bounding box center [700, 633] width 14 height 14
click at [777, 536] on icon at bounding box center [777, 633] width 5 height 9
click at [690, 536] on div at bounding box center [700, 633] width 22 height 22
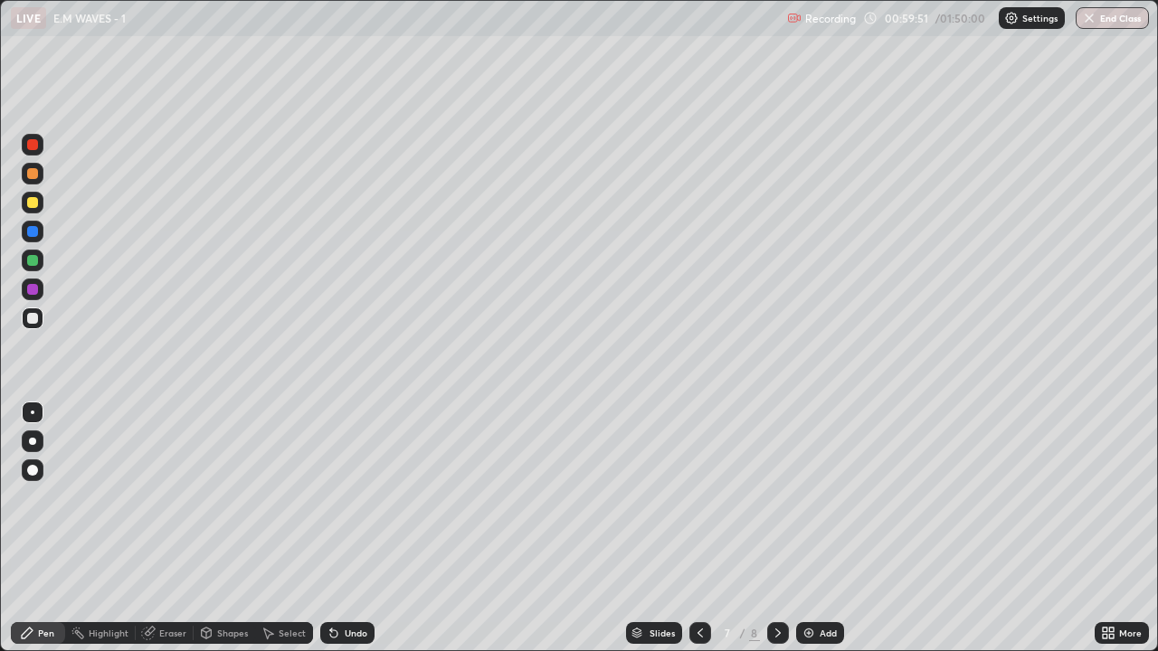
click at [698, 536] on icon at bounding box center [700, 633] width 14 height 14
click at [776, 536] on icon at bounding box center [778, 633] width 14 height 14
click at [775, 536] on icon at bounding box center [777, 633] width 5 height 9
click at [706, 536] on div at bounding box center [700, 633] width 22 height 22
click at [777, 536] on div at bounding box center [778, 633] width 22 height 22
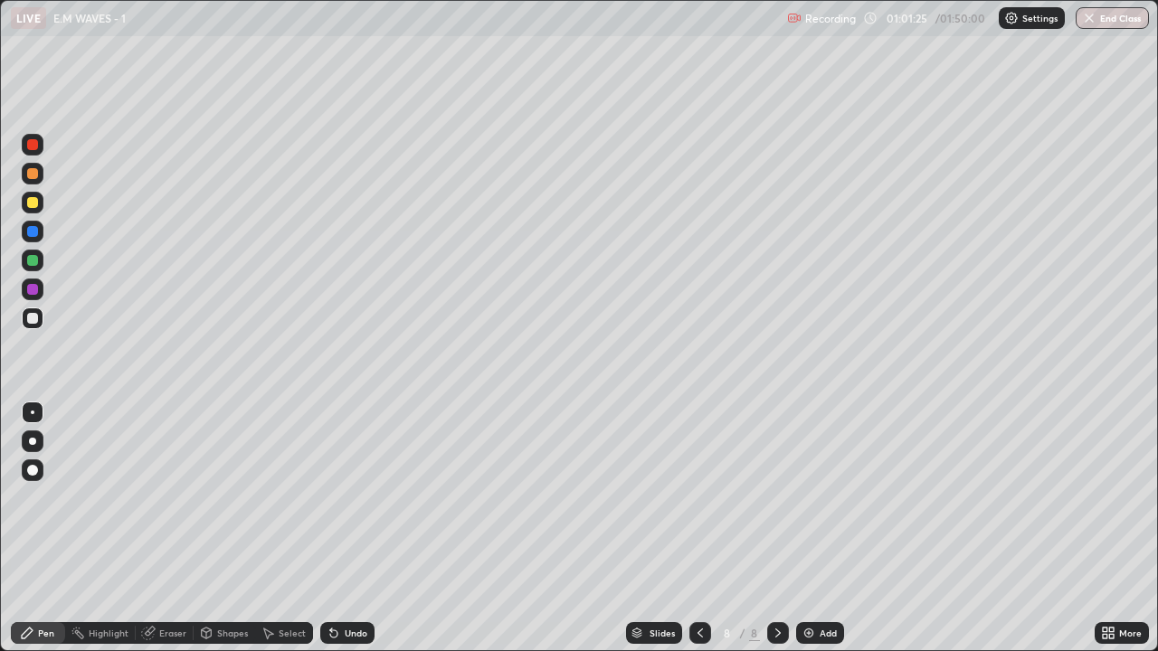
click at [705, 536] on icon at bounding box center [700, 633] width 14 height 14
click at [698, 536] on icon at bounding box center [700, 633] width 14 height 14
click at [776, 536] on icon at bounding box center [778, 633] width 14 height 14
click at [823, 536] on div "Add" at bounding box center [828, 633] width 17 height 9
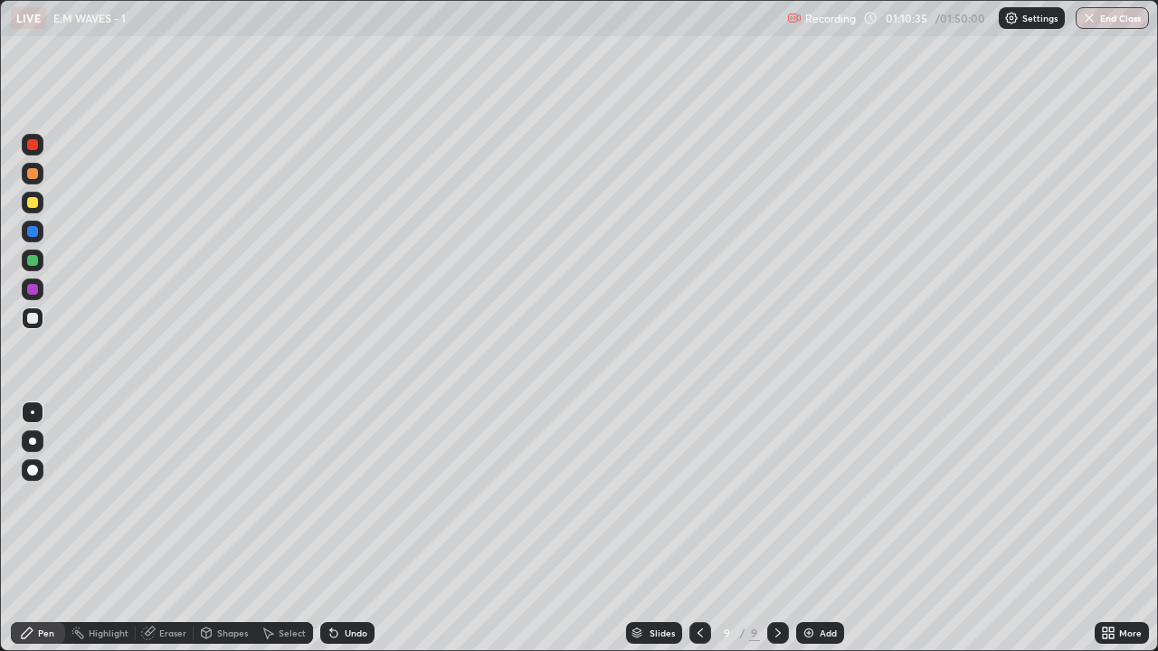
click at [171, 536] on div "Eraser" at bounding box center [165, 633] width 58 height 22
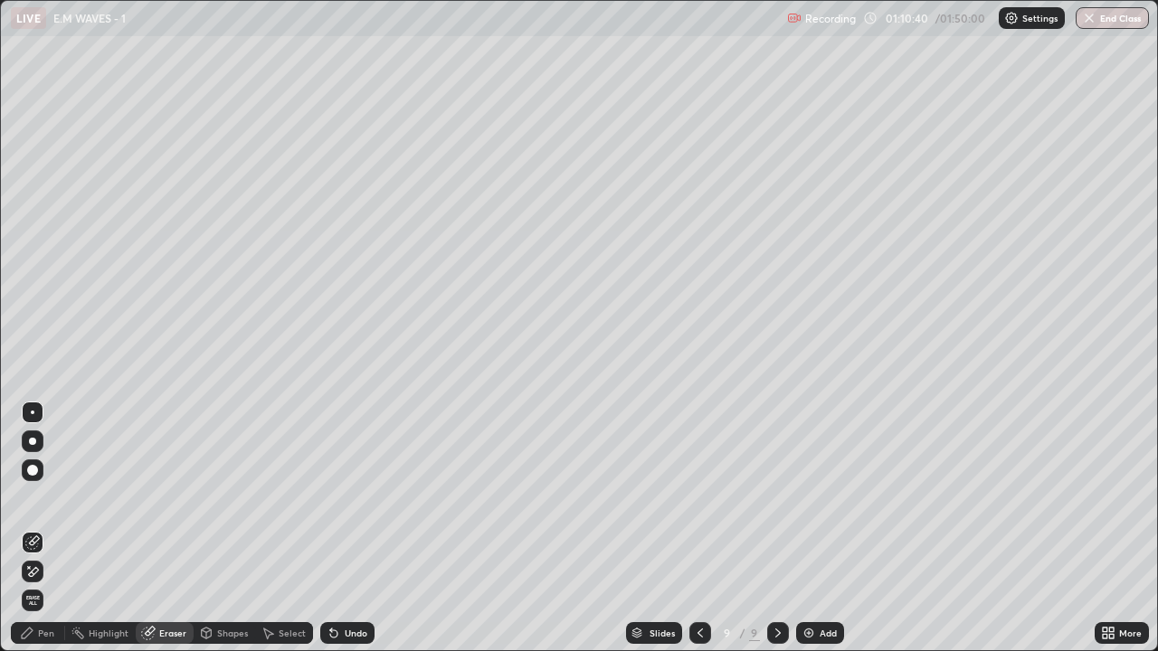
click at [48, 536] on div "Pen" at bounding box center [46, 633] width 16 height 9
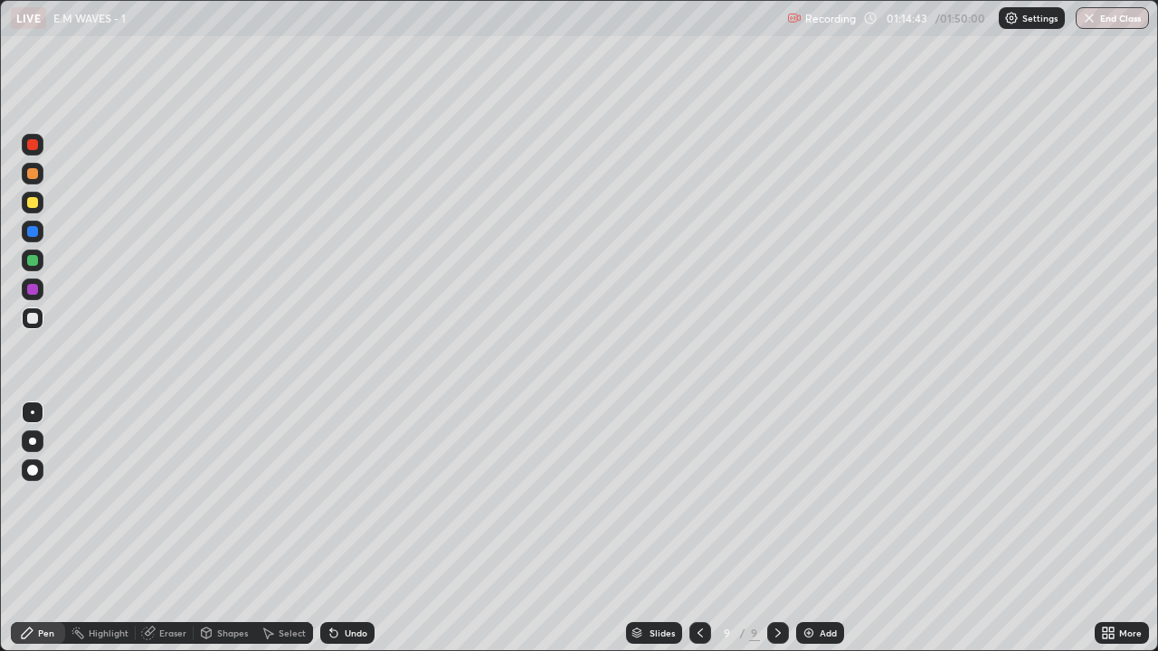
click at [803, 536] on img at bounding box center [808, 633] width 14 height 14
click at [151, 536] on icon at bounding box center [148, 634] width 12 height 12
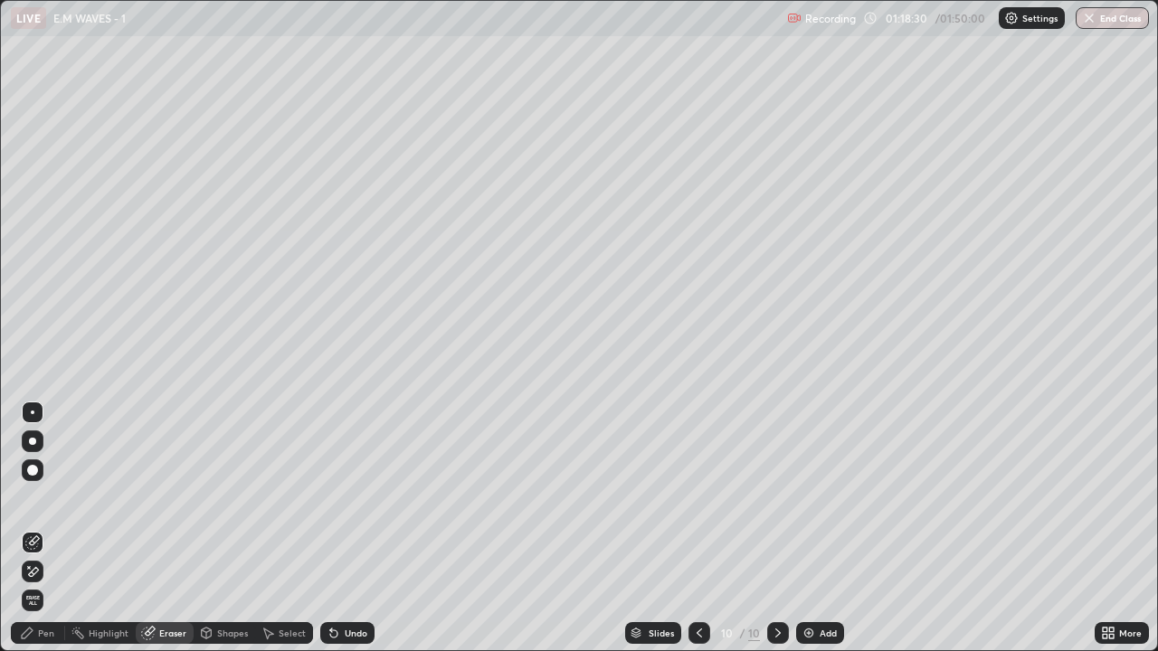
click at [53, 536] on div "Pen" at bounding box center [38, 633] width 54 height 22
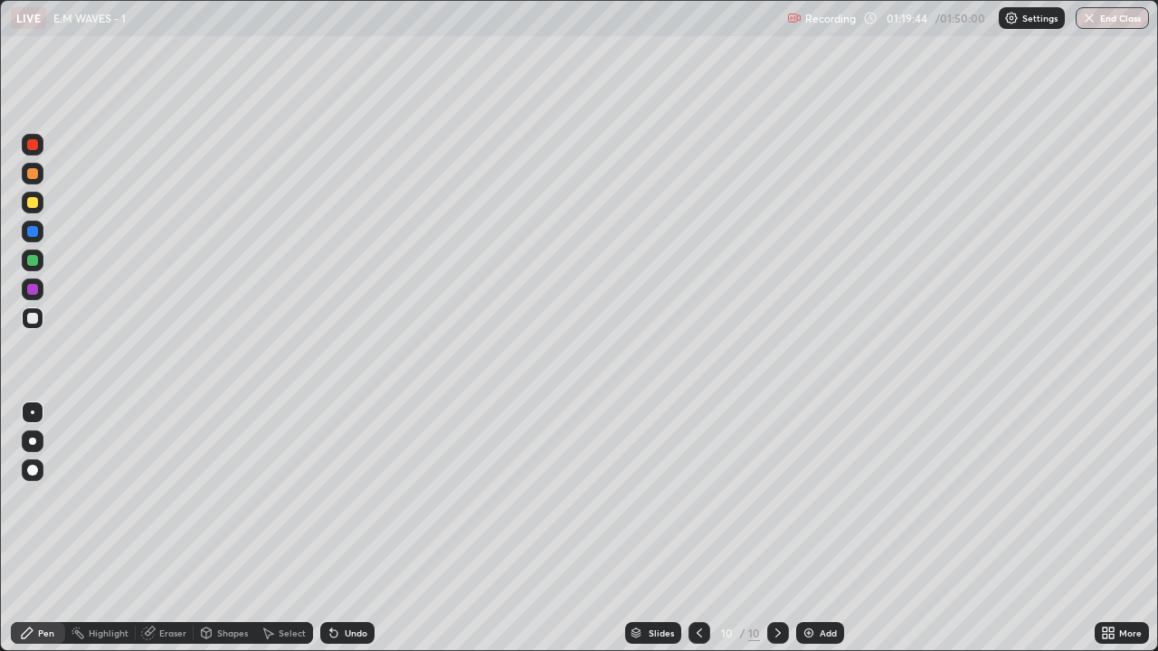
click at [820, 536] on div "Add" at bounding box center [828, 633] width 17 height 9
click at [169, 536] on div "Eraser" at bounding box center [172, 633] width 27 height 9
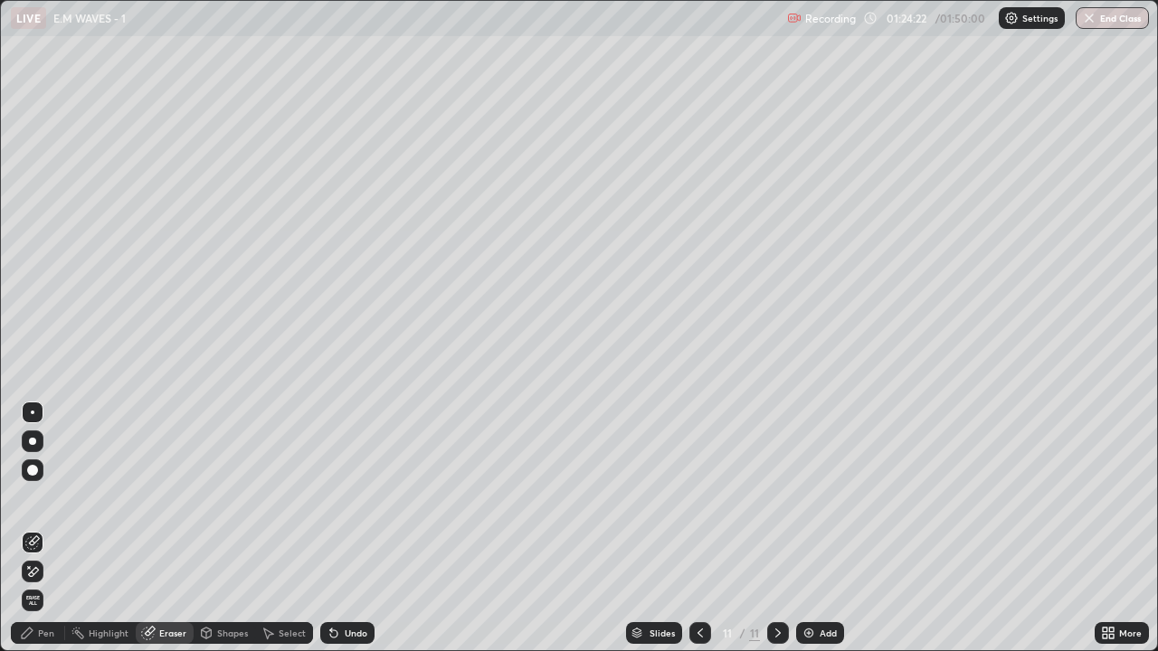
click at [50, 536] on div "Pen" at bounding box center [46, 633] width 16 height 9
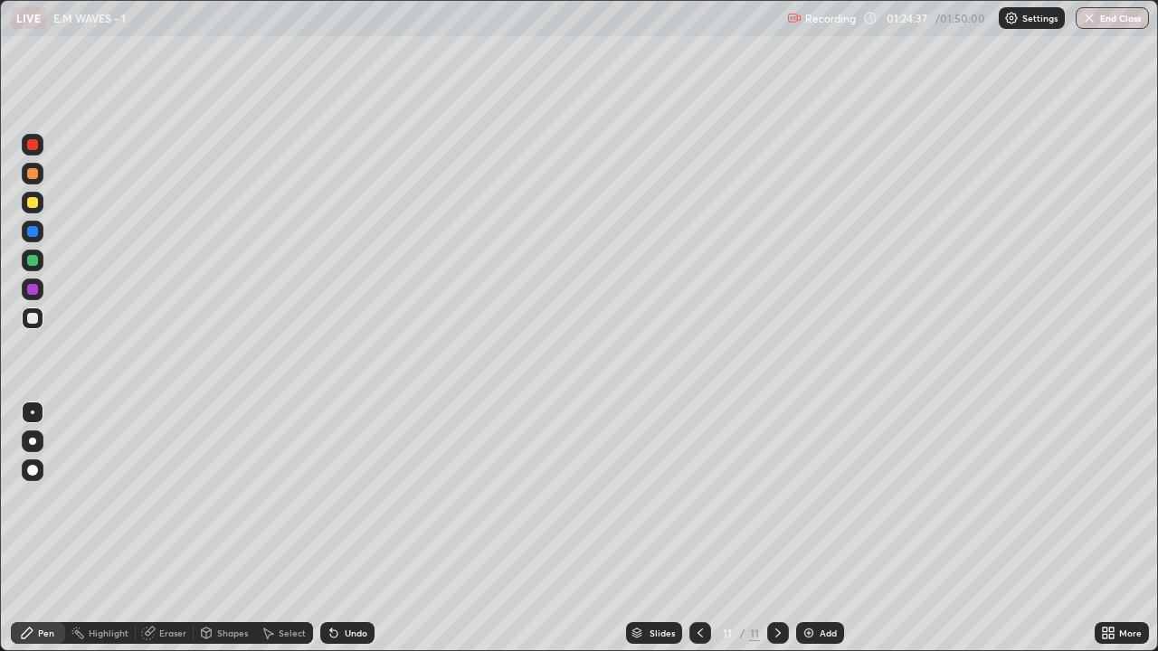
click at [164, 536] on div "Eraser" at bounding box center [172, 633] width 27 height 9
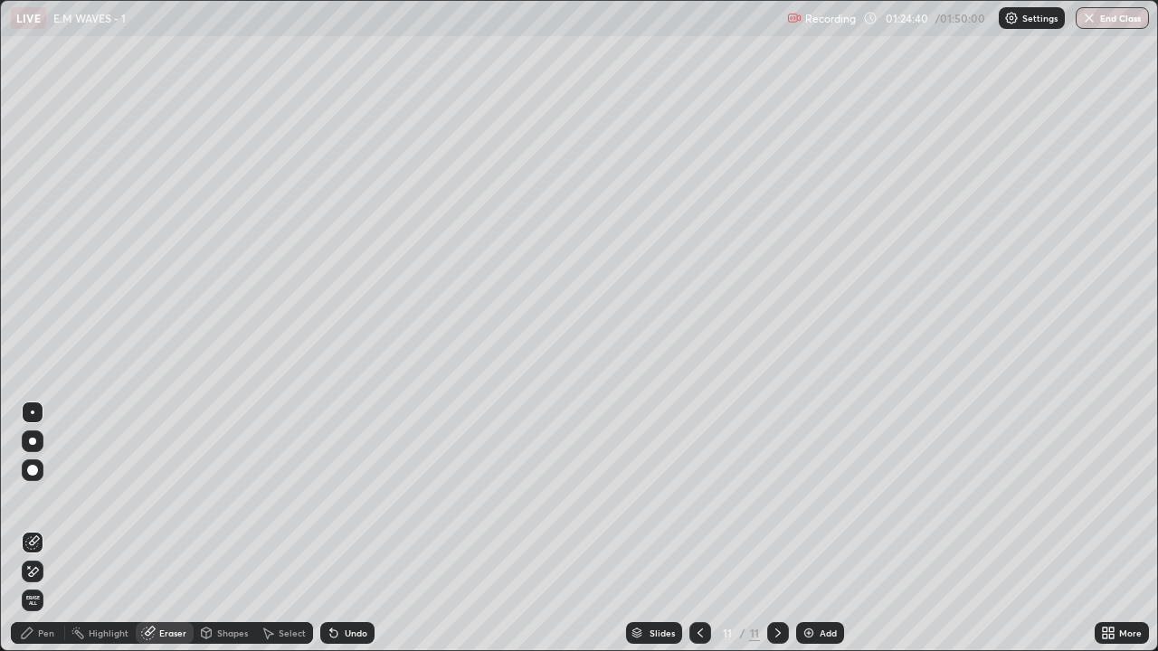
click at [46, 536] on div "Pen" at bounding box center [46, 633] width 16 height 9
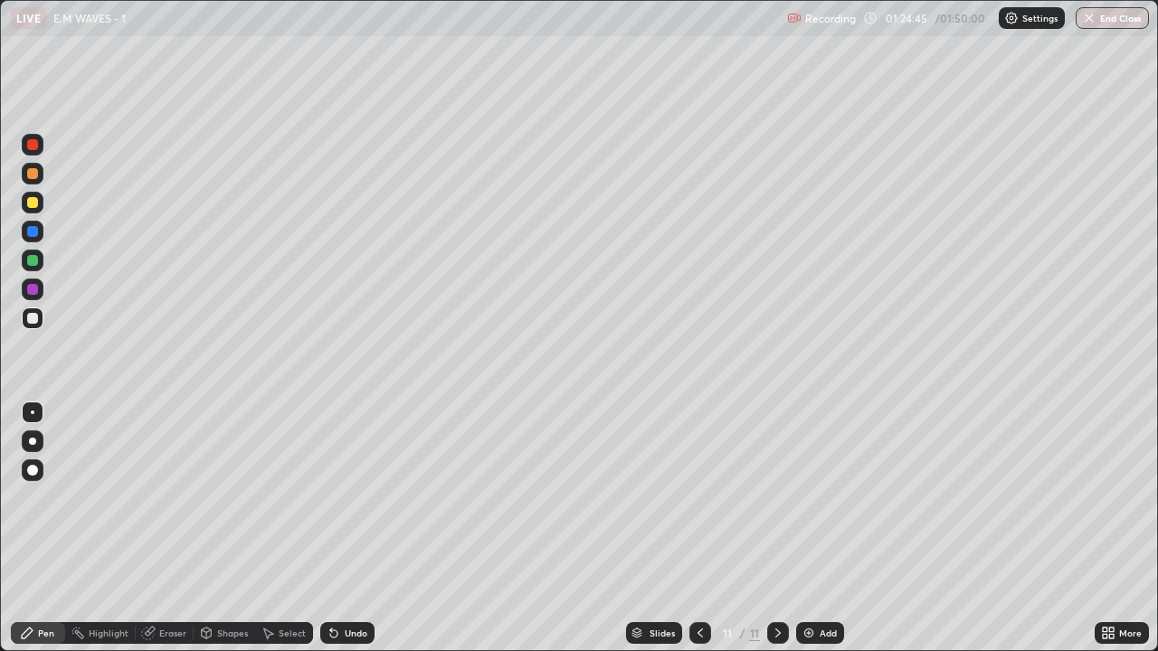
click at [167, 536] on div "Eraser" at bounding box center [172, 633] width 27 height 9
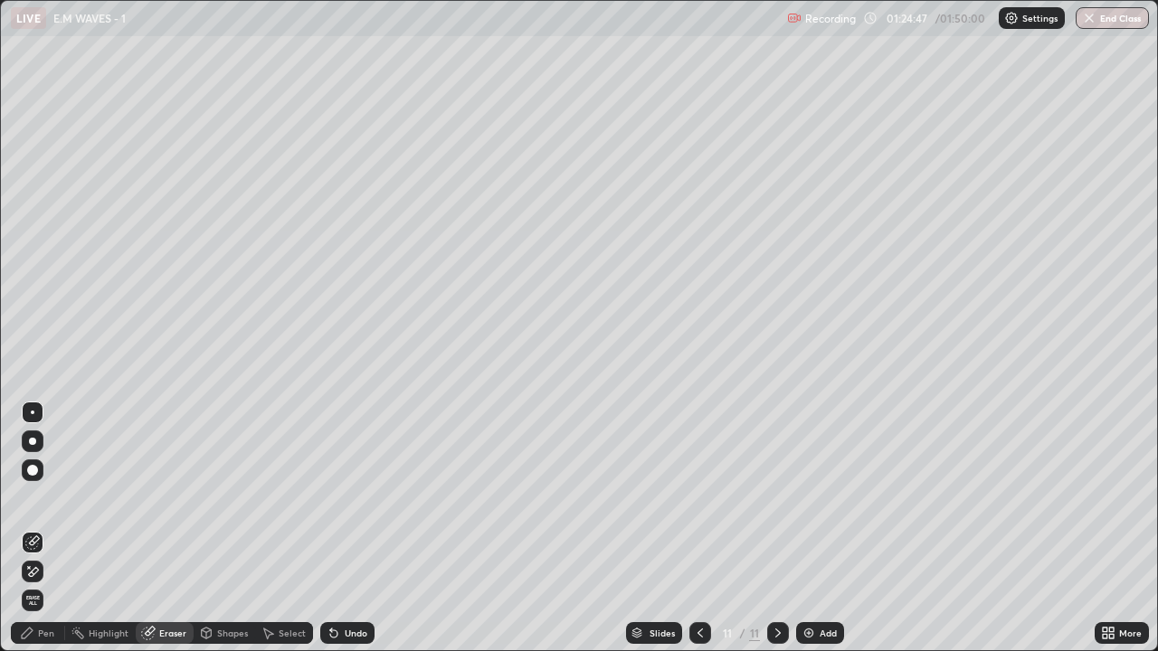
click at [39, 536] on div "Pen" at bounding box center [38, 633] width 54 height 22
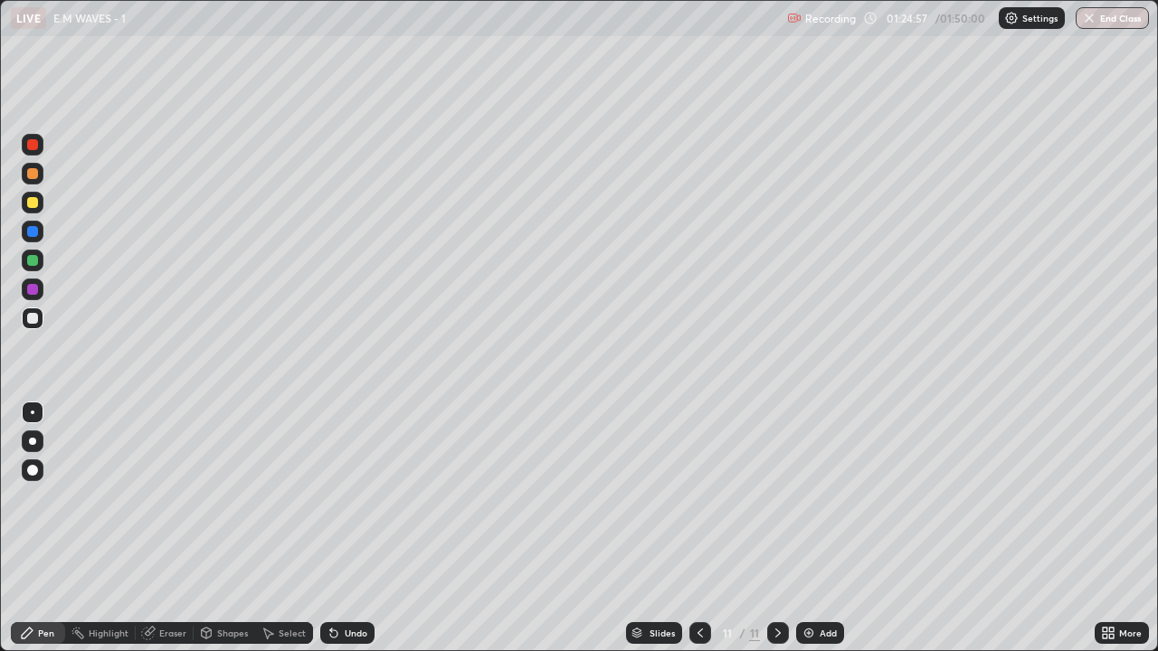
click at [163, 536] on div "Eraser" at bounding box center [172, 633] width 27 height 9
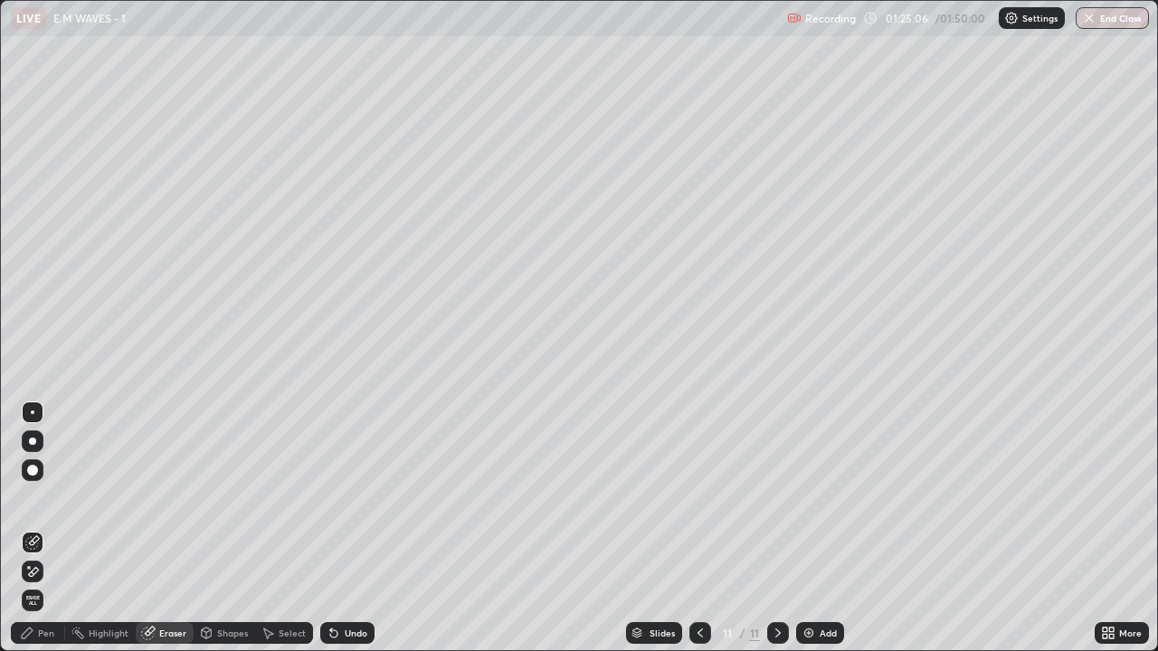
click at [35, 536] on div "Pen" at bounding box center [38, 633] width 54 height 22
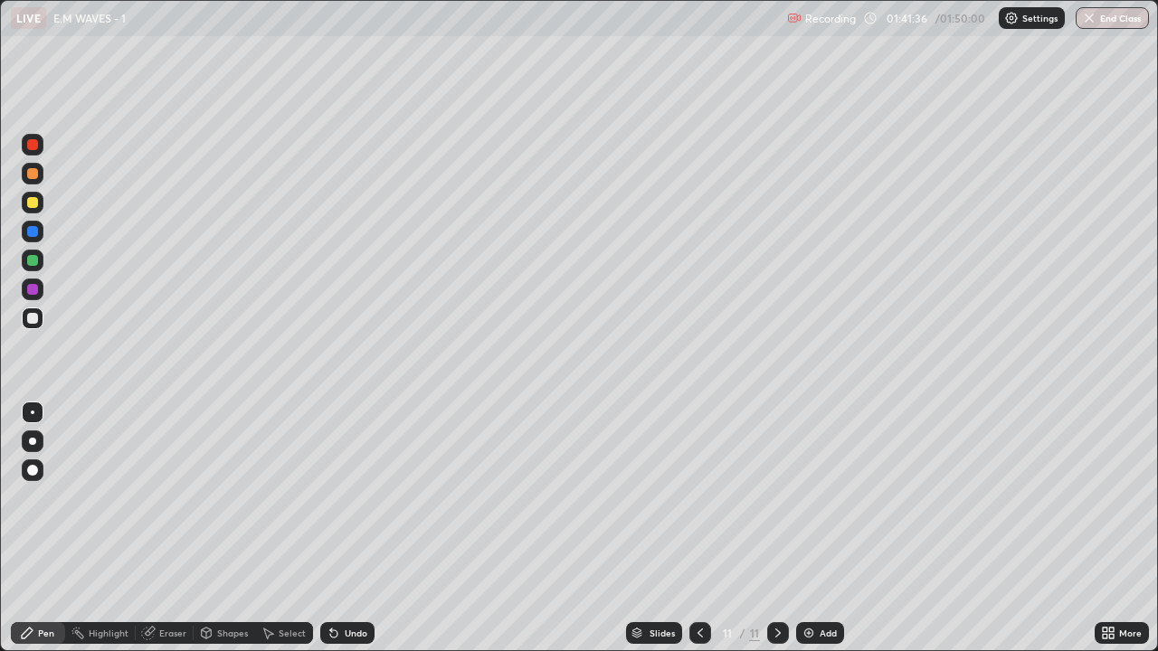
click at [1112, 15] on button "End Class" at bounding box center [1112, 18] width 73 height 22
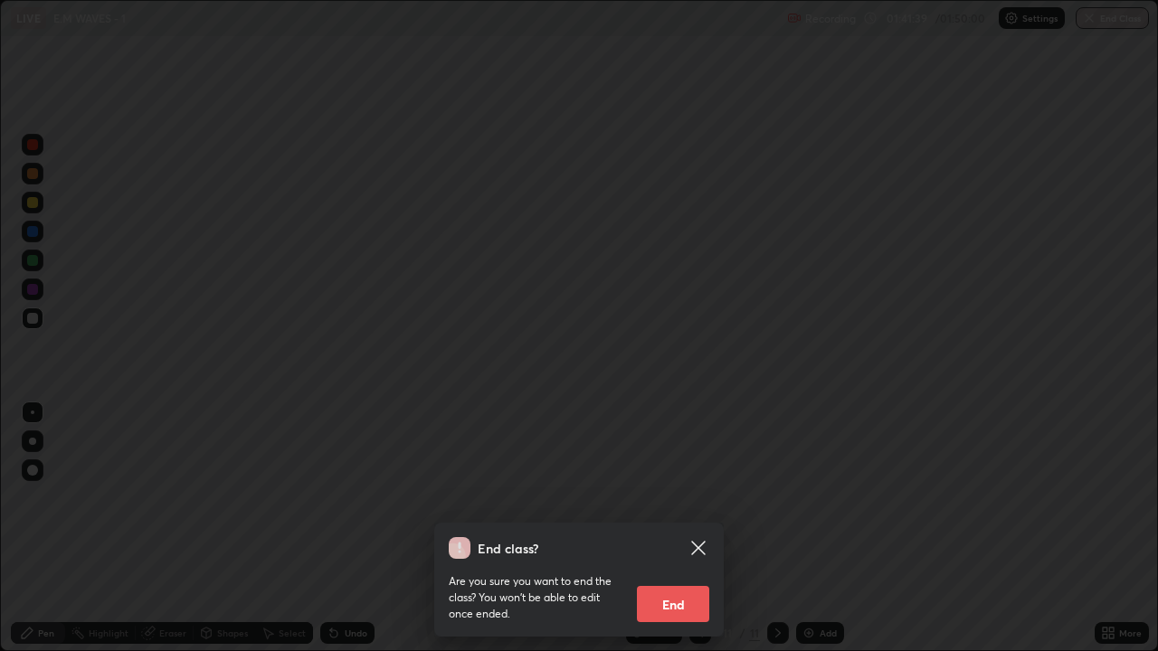
click at [703, 536] on button "End" at bounding box center [673, 604] width 72 height 36
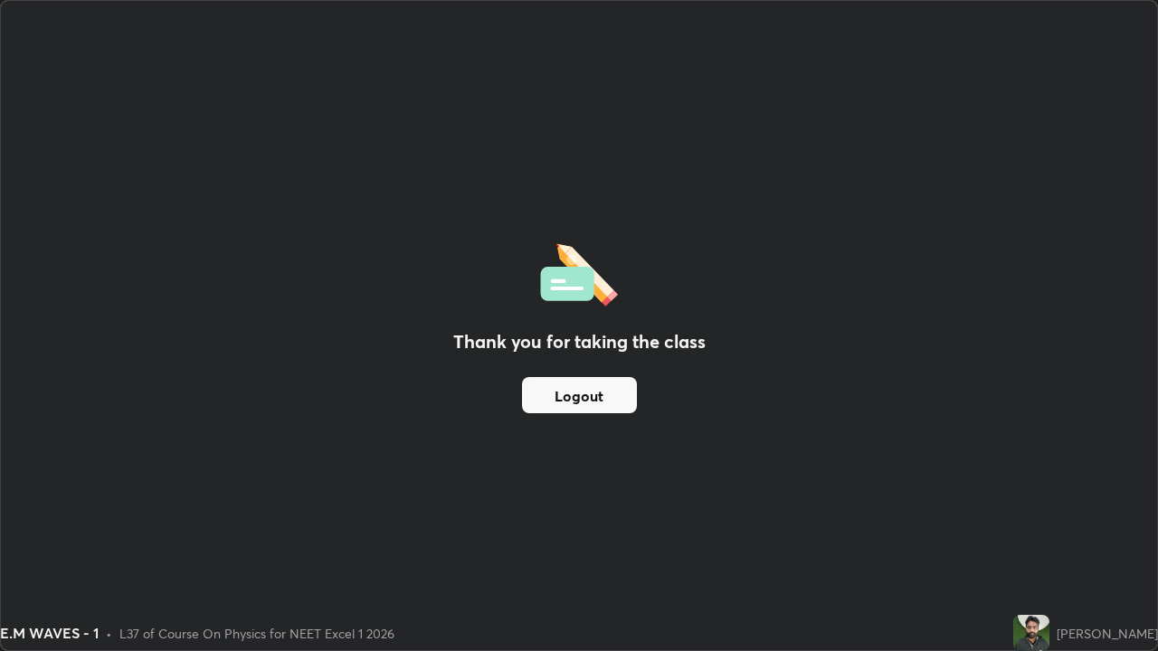
click at [801, 207] on div "Thank you for taking the class Logout" at bounding box center [579, 325] width 1156 height 649
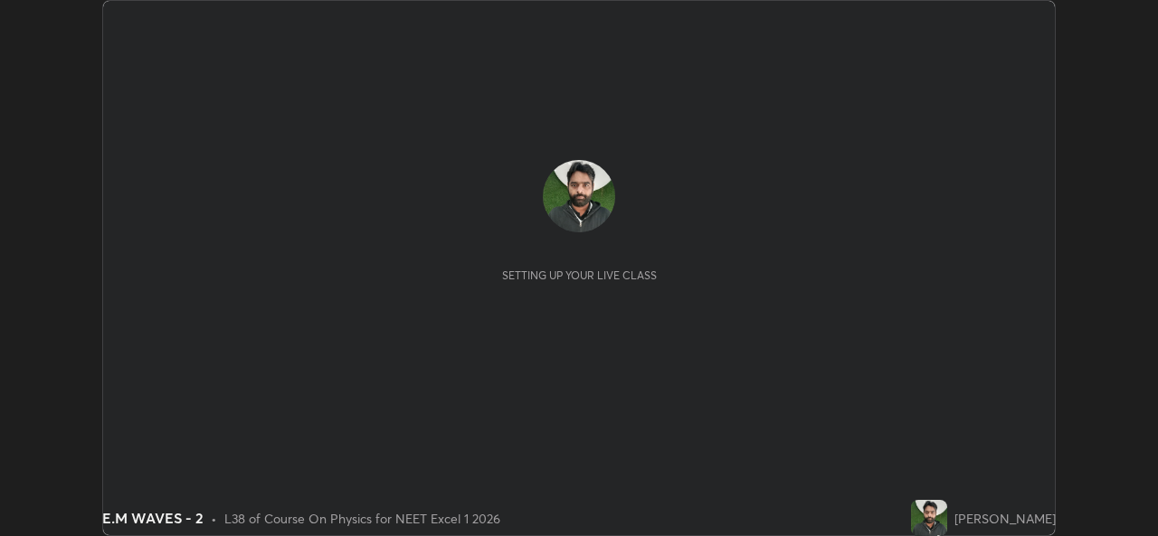
scroll to position [536, 1157]
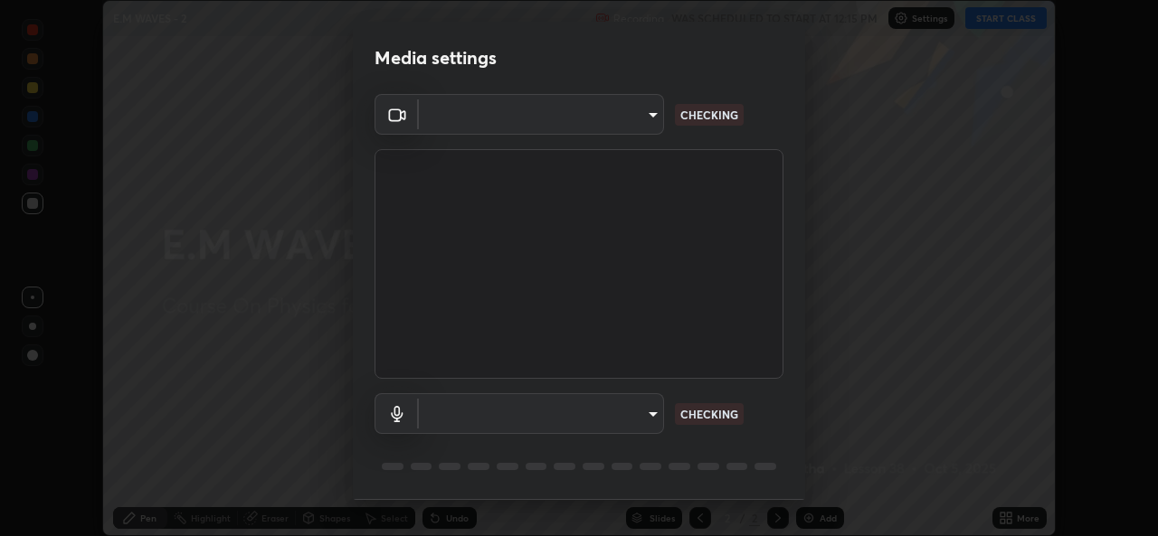
type input "543f6dd7cf1c6d0aa6bd558e202a88d07b5a4d761673354d02a604c193450d79"
type input "99848f2a9d109760ec62b66e2f255c73a791916cfc686045695a6d5e2156f403"
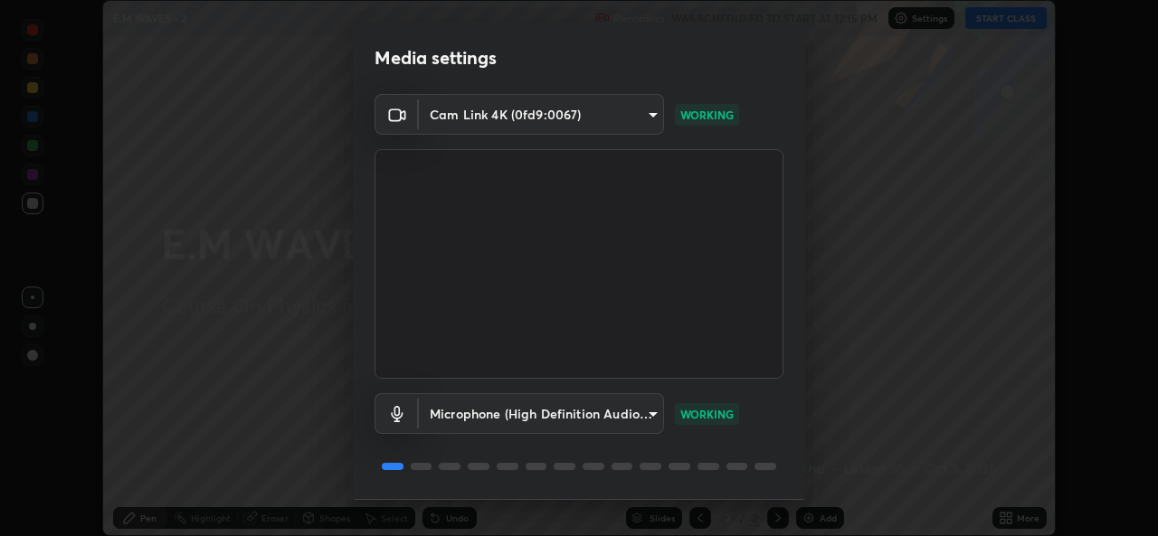
scroll to position [57, 0]
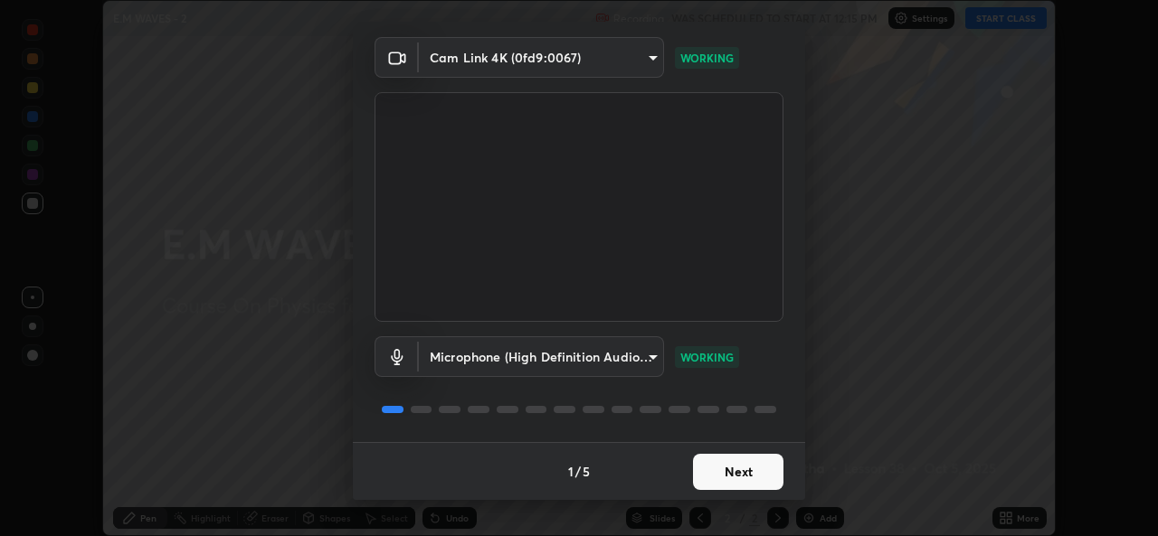
click at [744, 469] on button "Next" at bounding box center [738, 472] width 90 height 36
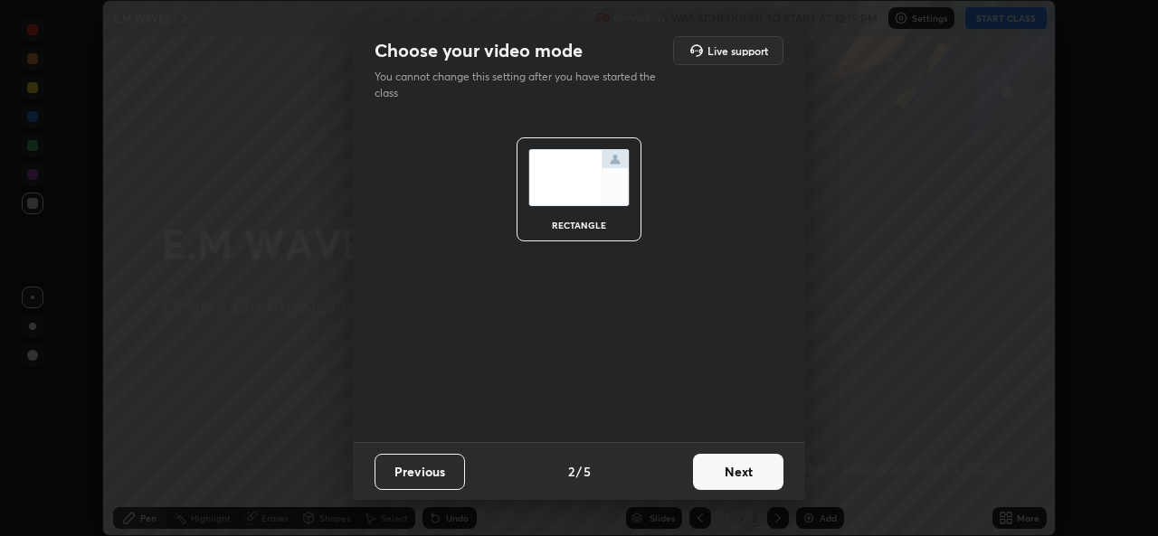
scroll to position [0, 0]
click at [739, 475] on button "Next" at bounding box center [738, 472] width 90 height 36
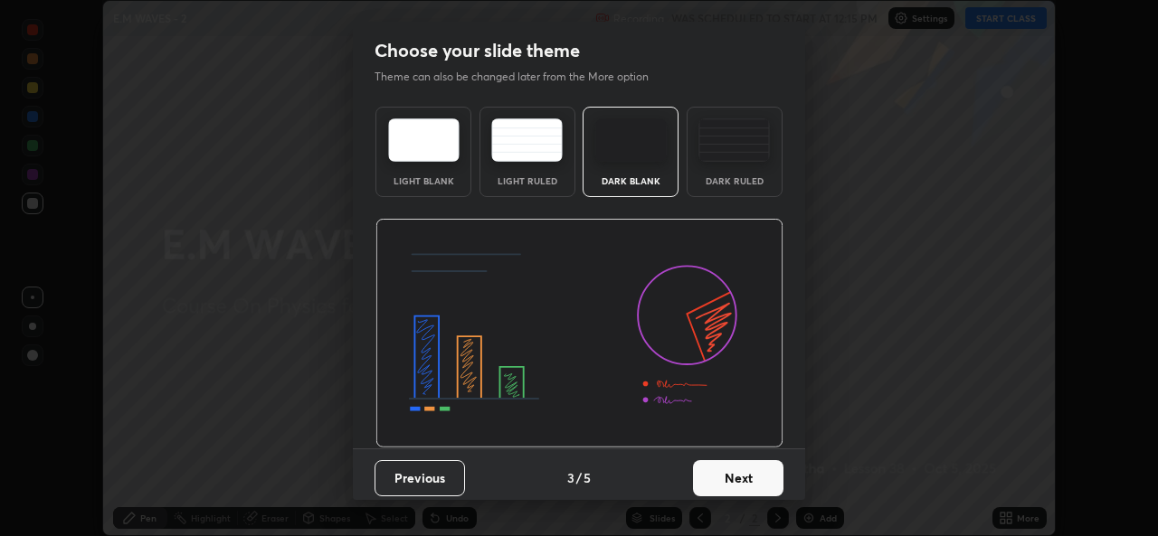
click at [734, 476] on button "Next" at bounding box center [738, 478] width 90 height 36
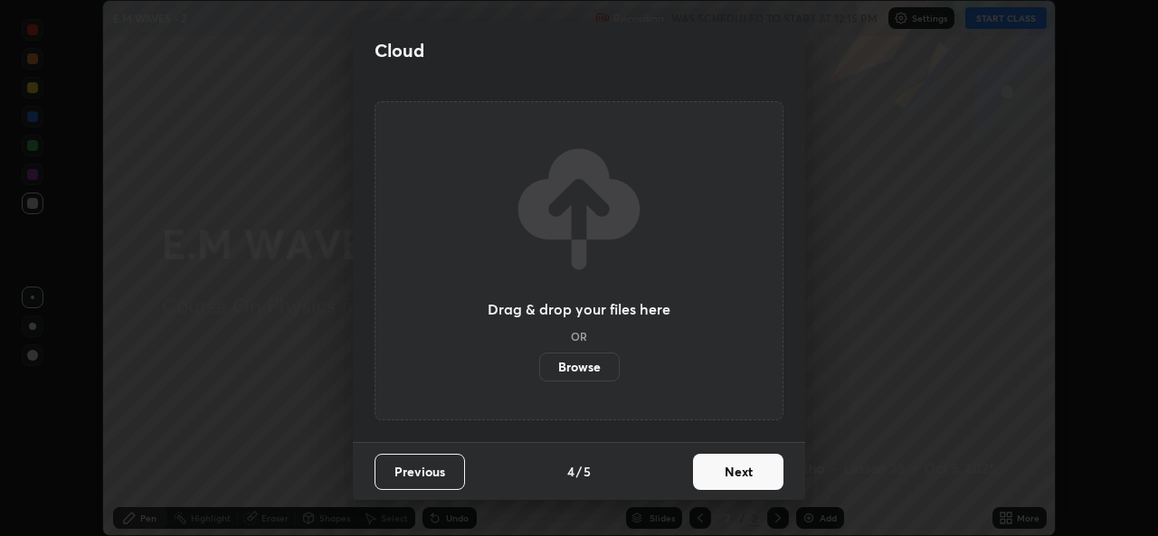
click at [734, 479] on button "Next" at bounding box center [738, 472] width 90 height 36
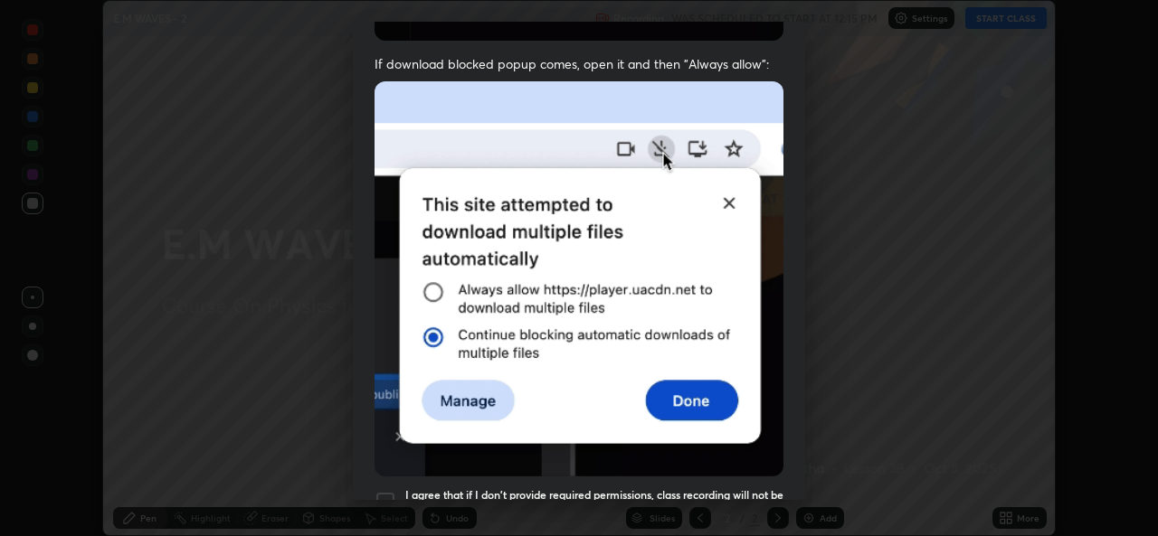
scroll to position [426, 0]
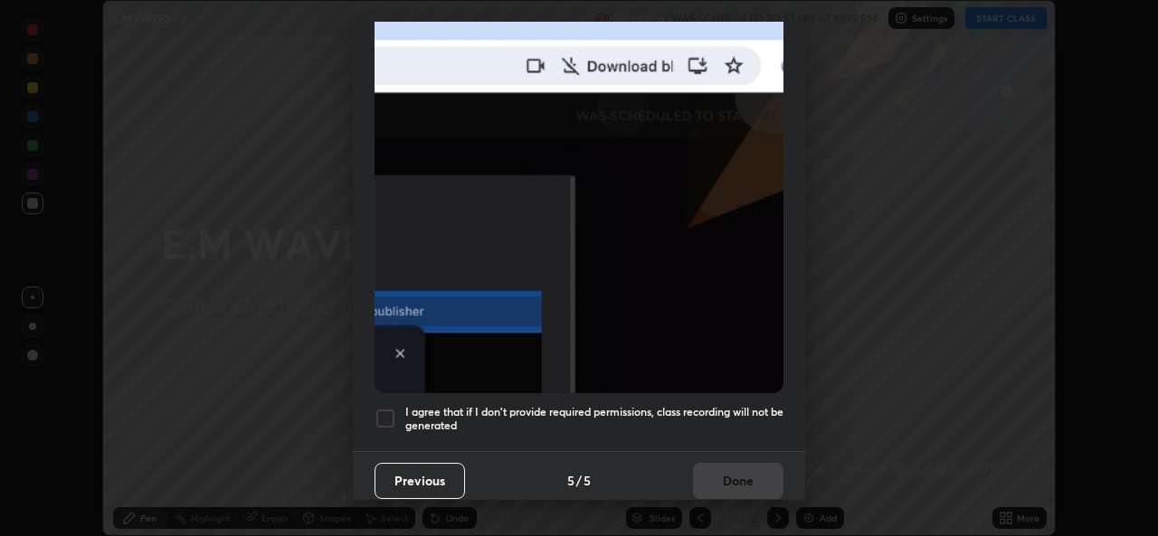
click at [661, 405] on h5 "I agree that if I don't provide required permissions, class recording will not …" at bounding box center [594, 419] width 378 height 28
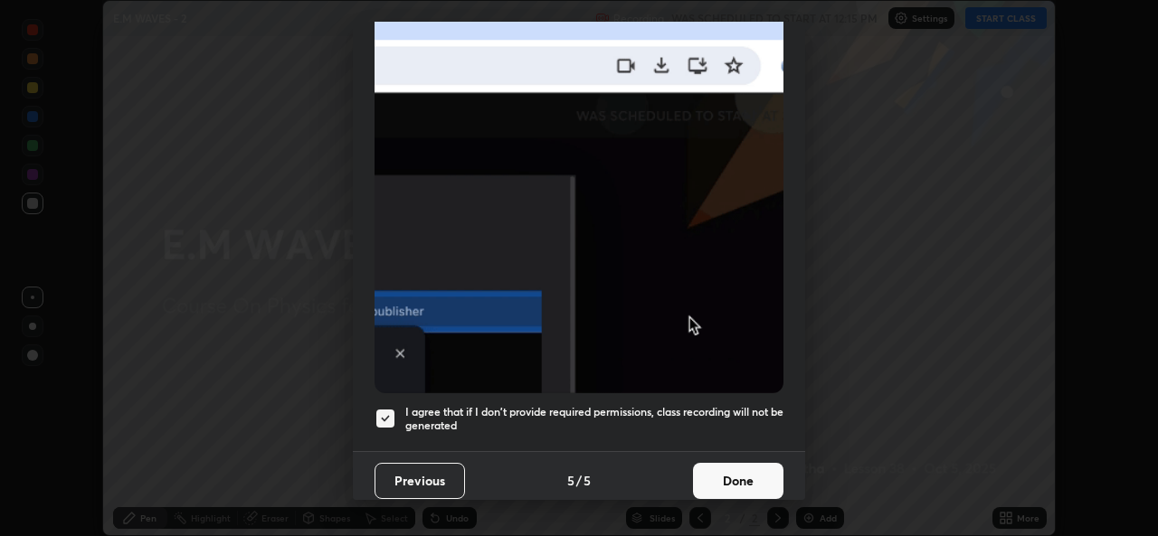
click at [730, 466] on button "Done" at bounding box center [738, 481] width 90 height 36
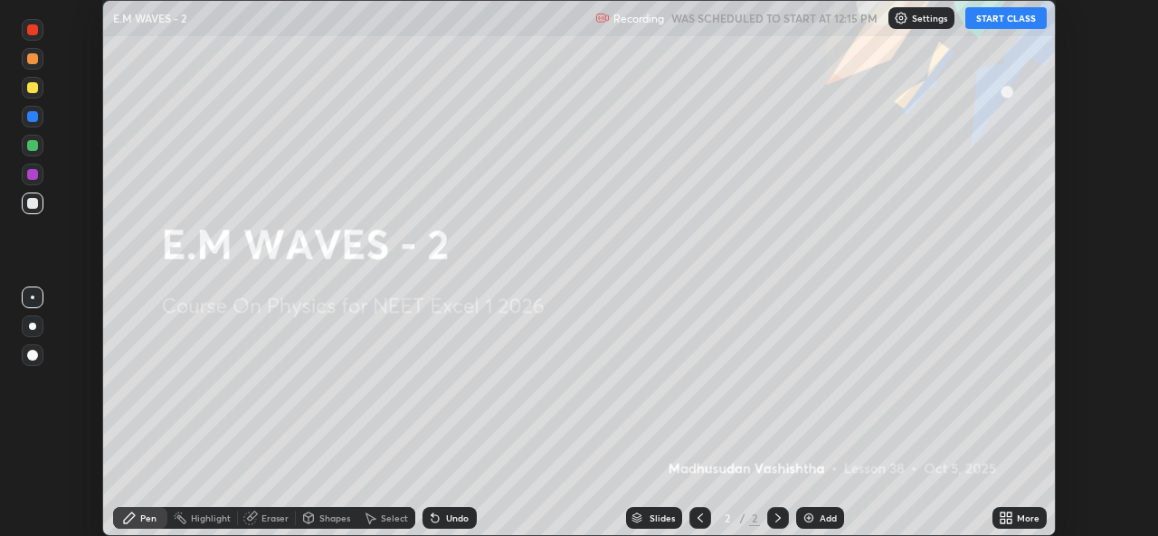
click at [1014, 18] on button "START CLASS" at bounding box center [1005, 18] width 81 height 22
click at [821, 507] on div "Add" at bounding box center [820, 518] width 48 height 22
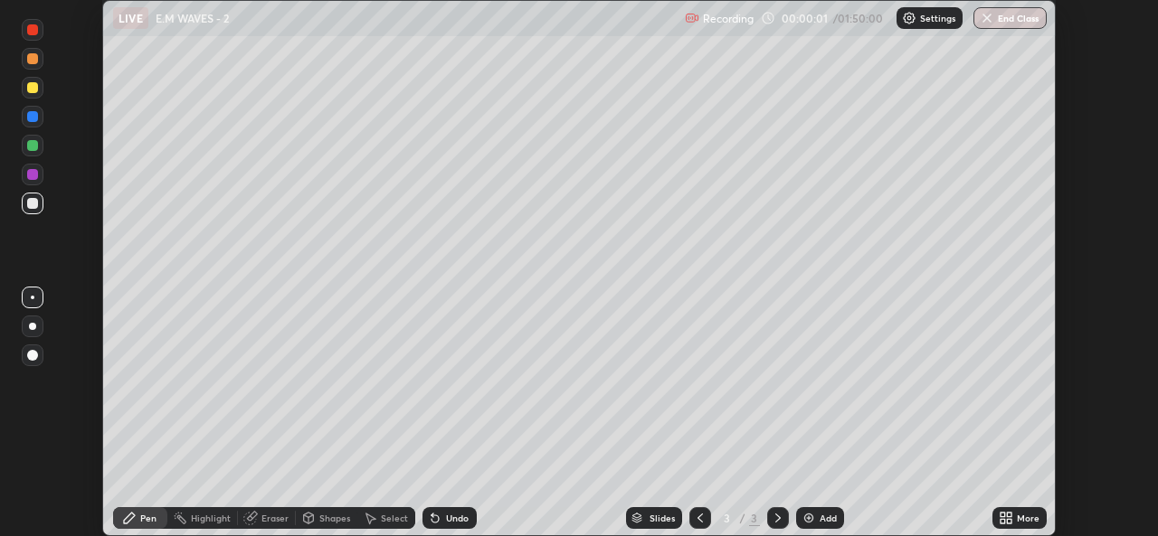
click at [1017, 523] on div "More" at bounding box center [1028, 518] width 23 height 9
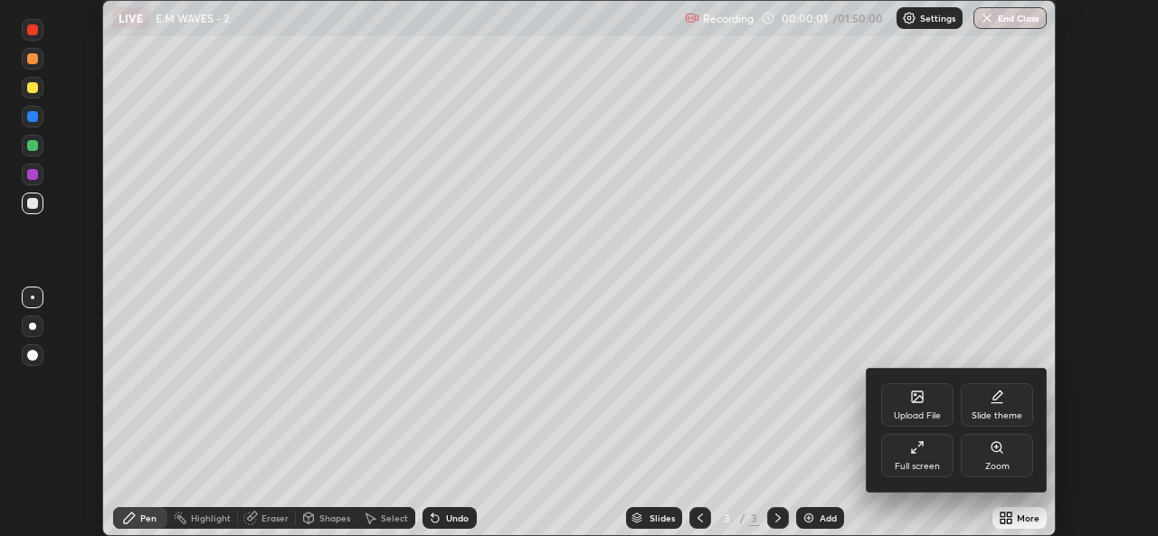
click at [934, 460] on div "Full screen" at bounding box center [917, 455] width 72 height 43
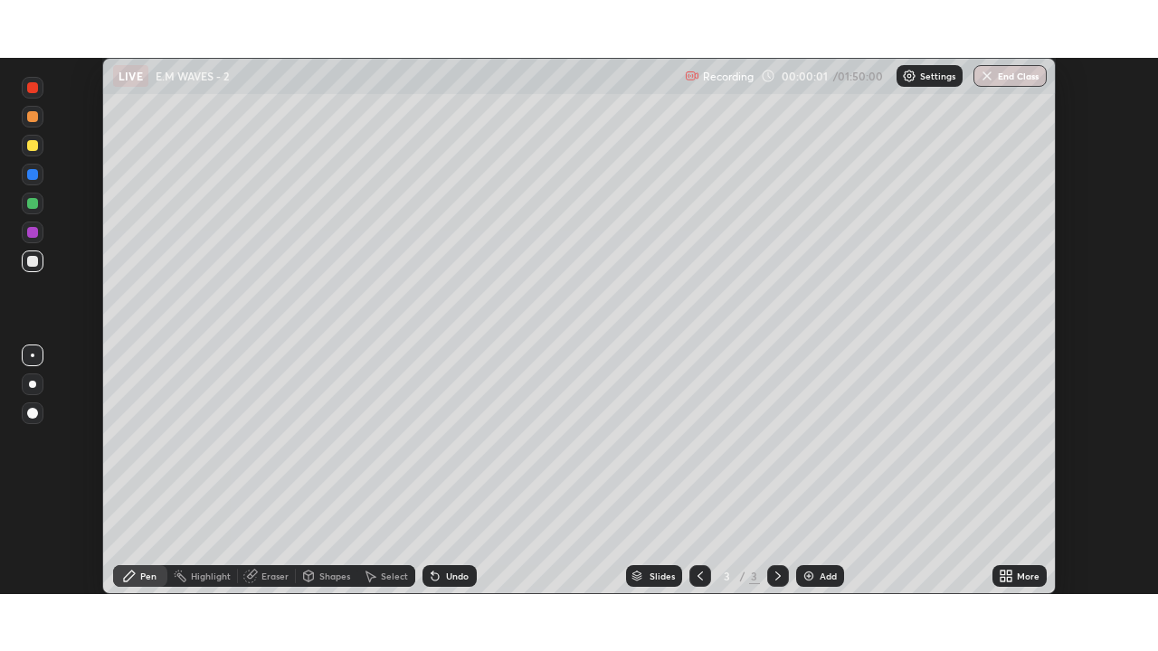
scroll to position [651, 1158]
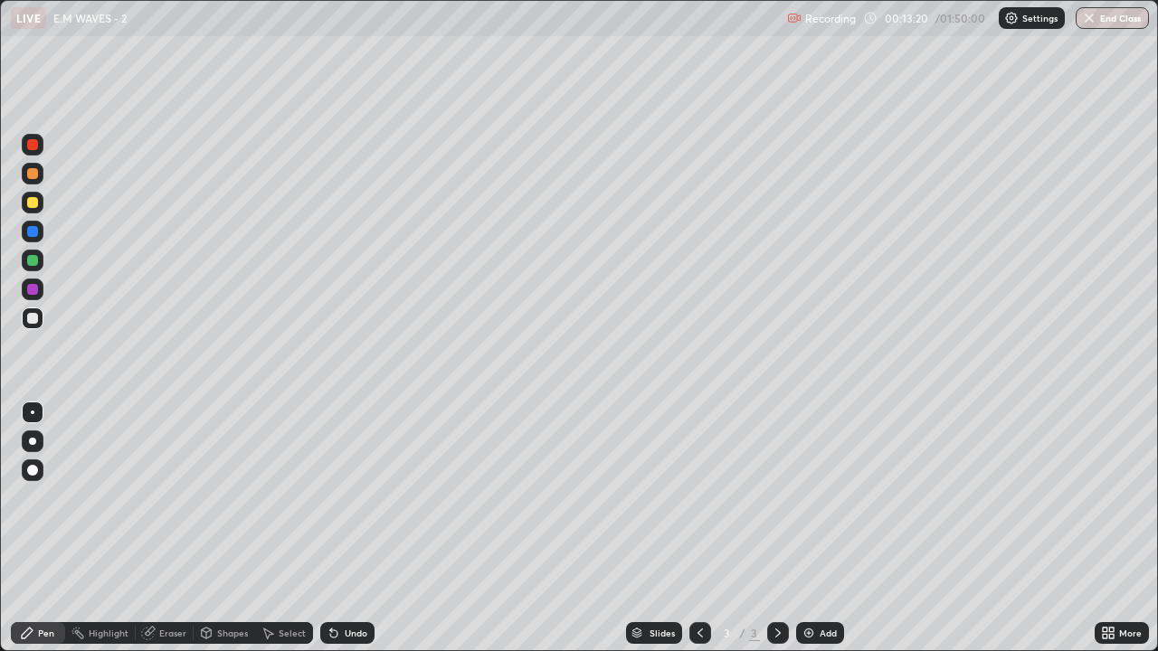
click at [811, 536] on img at bounding box center [808, 633] width 14 height 14
click at [164, 536] on div "Eraser" at bounding box center [165, 633] width 58 height 22
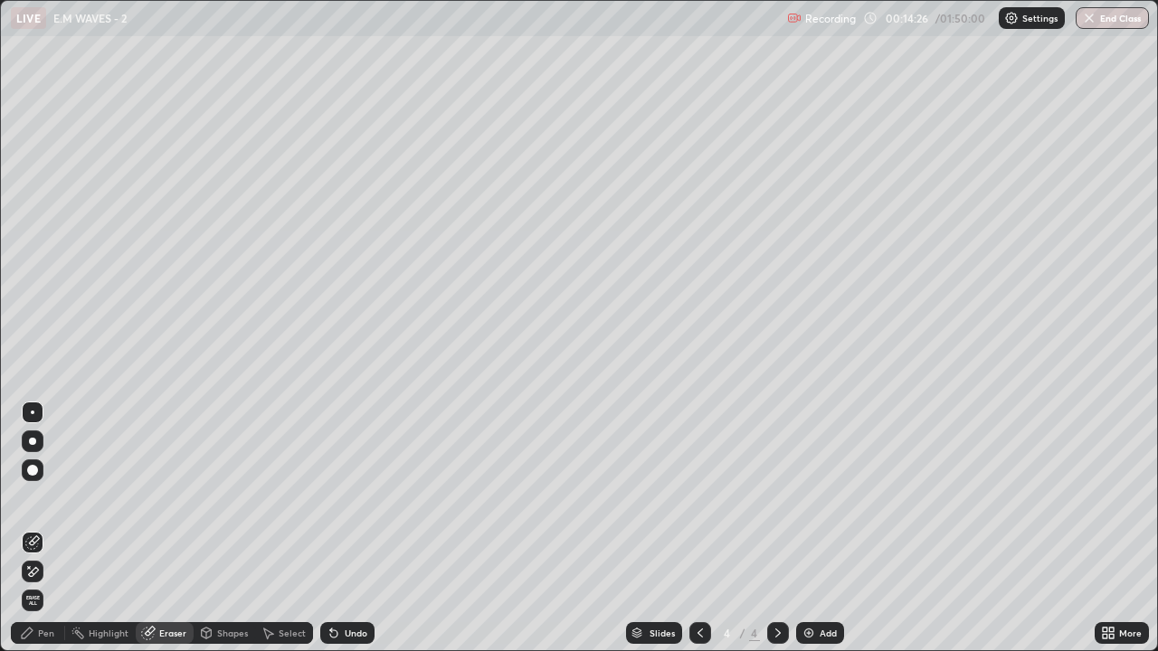
click at [46, 536] on div "Pen" at bounding box center [46, 633] width 16 height 9
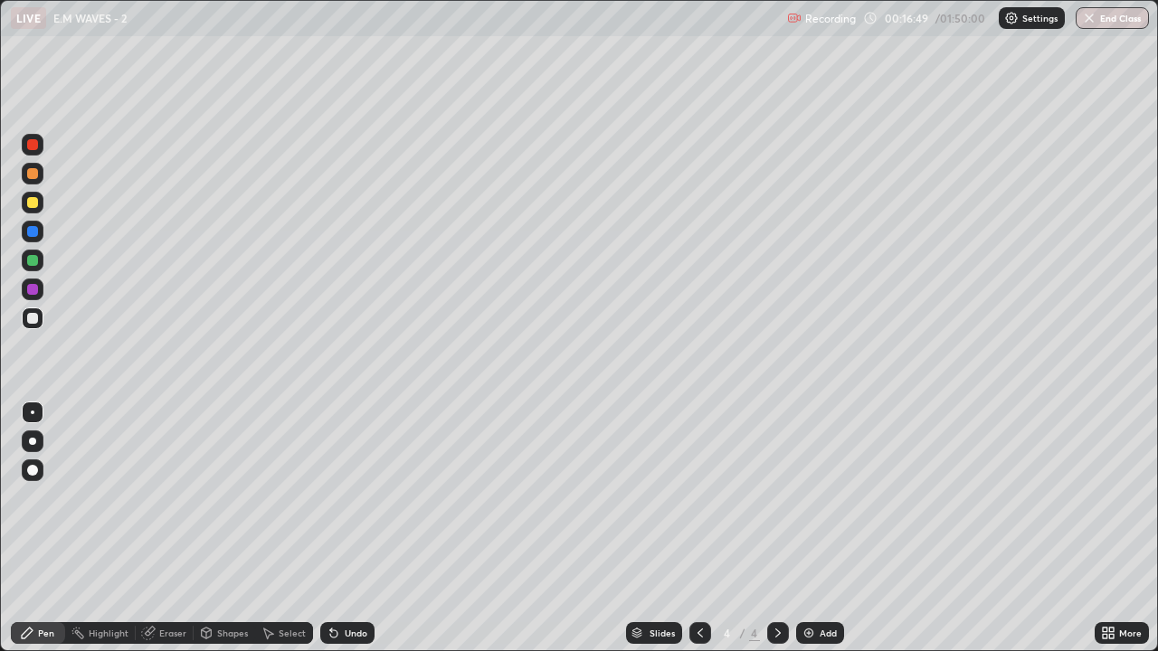
click at [817, 536] on div "Add" at bounding box center [820, 633] width 48 height 22
click at [823, 536] on div "Add" at bounding box center [828, 633] width 17 height 9
click at [820, 536] on div "Add" at bounding box center [820, 633] width 48 height 22
click at [152, 536] on icon at bounding box center [148, 634] width 12 height 12
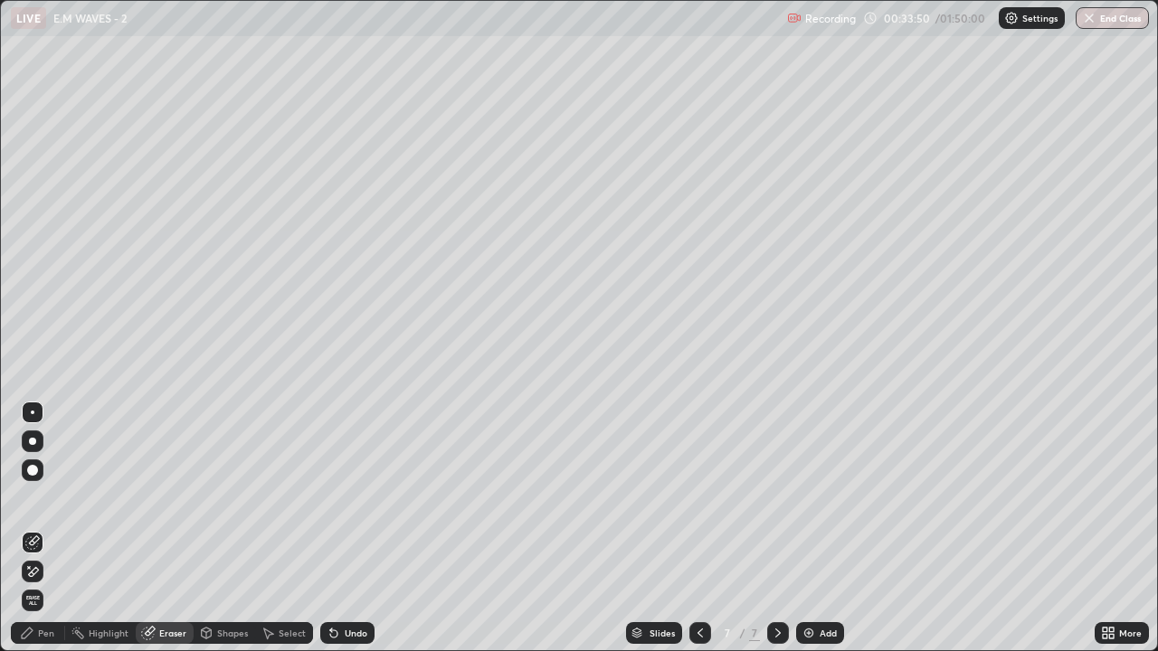
click at [51, 536] on div "Pen" at bounding box center [46, 633] width 16 height 9
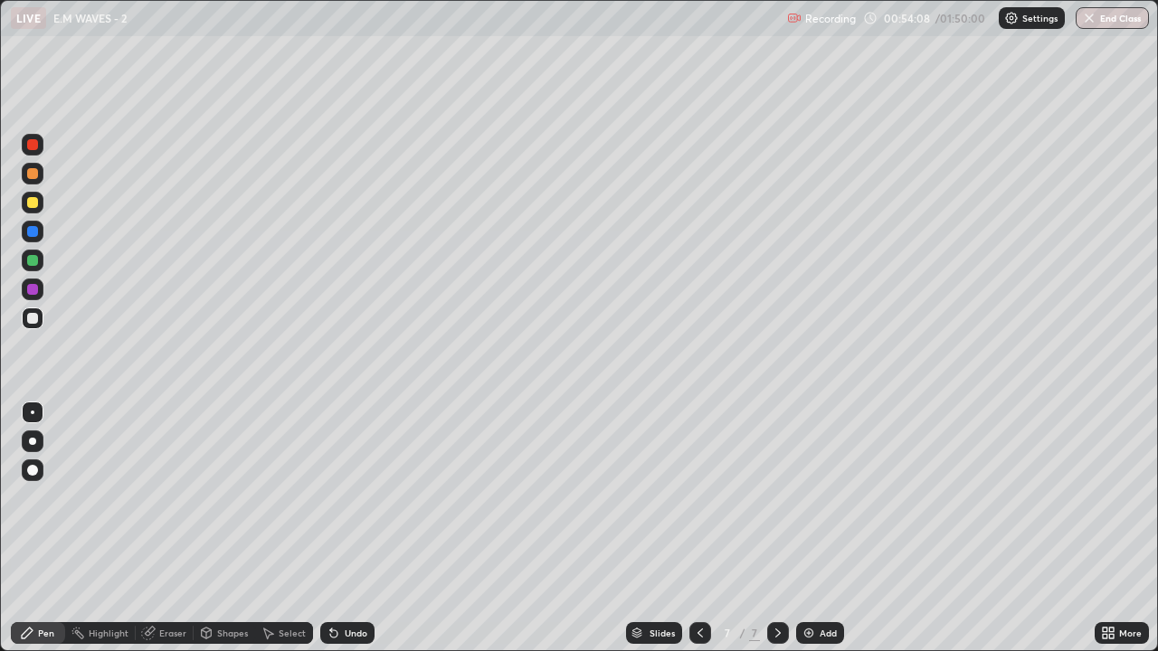
click at [820, 536] on div "Add" at bounding box center [828, 633] width 17 height 9
click at [817, 536] on div "Add" at bounding box center [820, 633] width 48 height 22
click at [168, 536] on div "Eraser" at bounding box center [172, 633] width 27 height 9
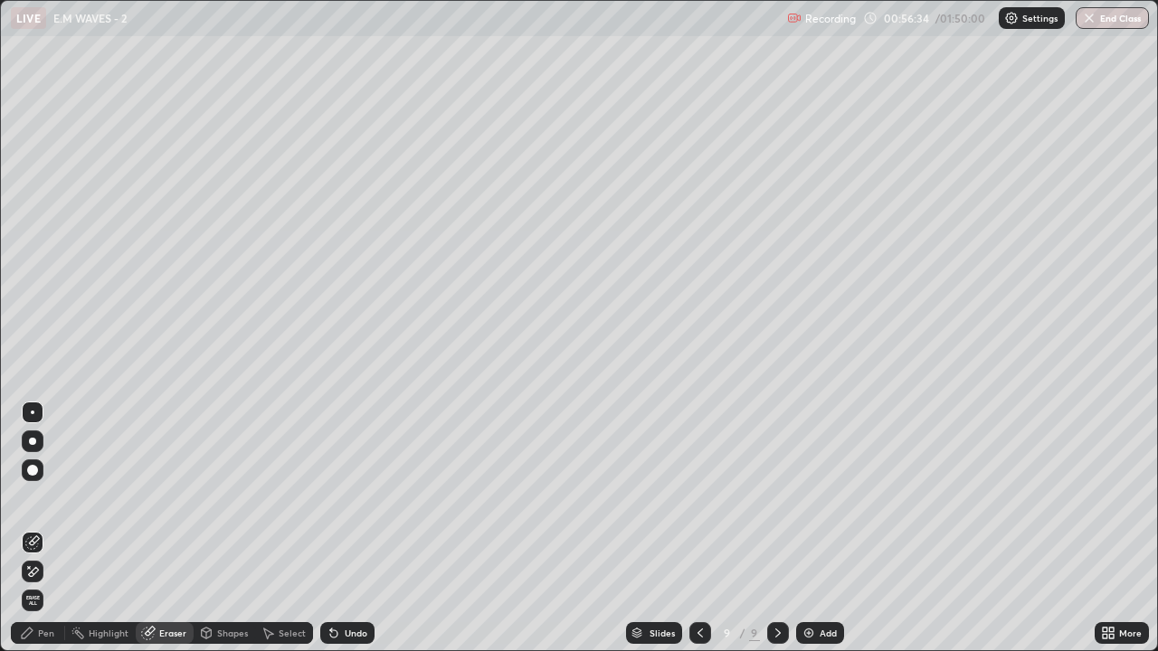
click at [41, 536] on div "Pen" at bounding box center [46, 633] width 16 height 9
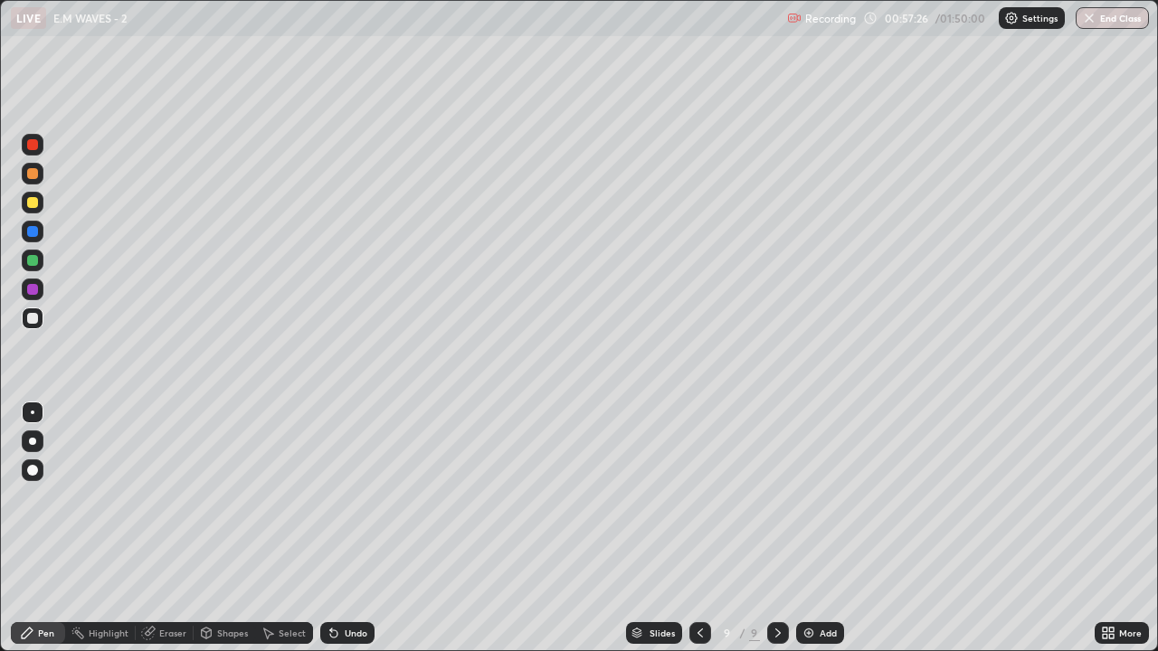
click at [165, 536] on div "Eraser" at bounding box center [172, 633] width 27 height 9
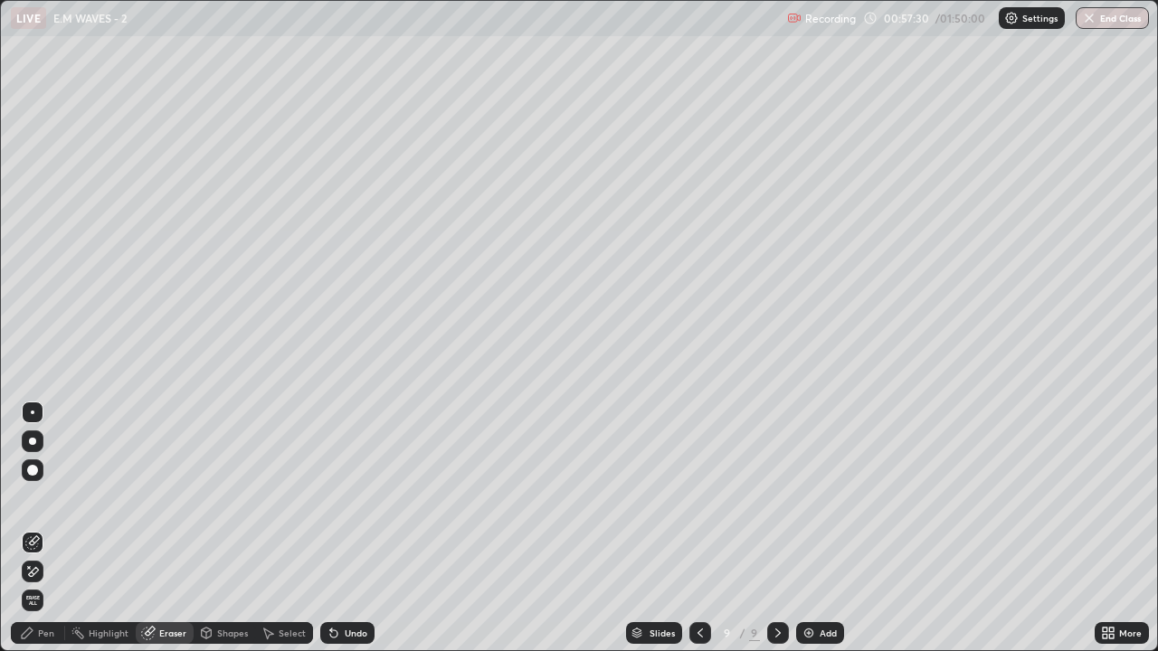
click at [41, 536] on div "Pen" at bounding box center [38, 633] width 54 height 22
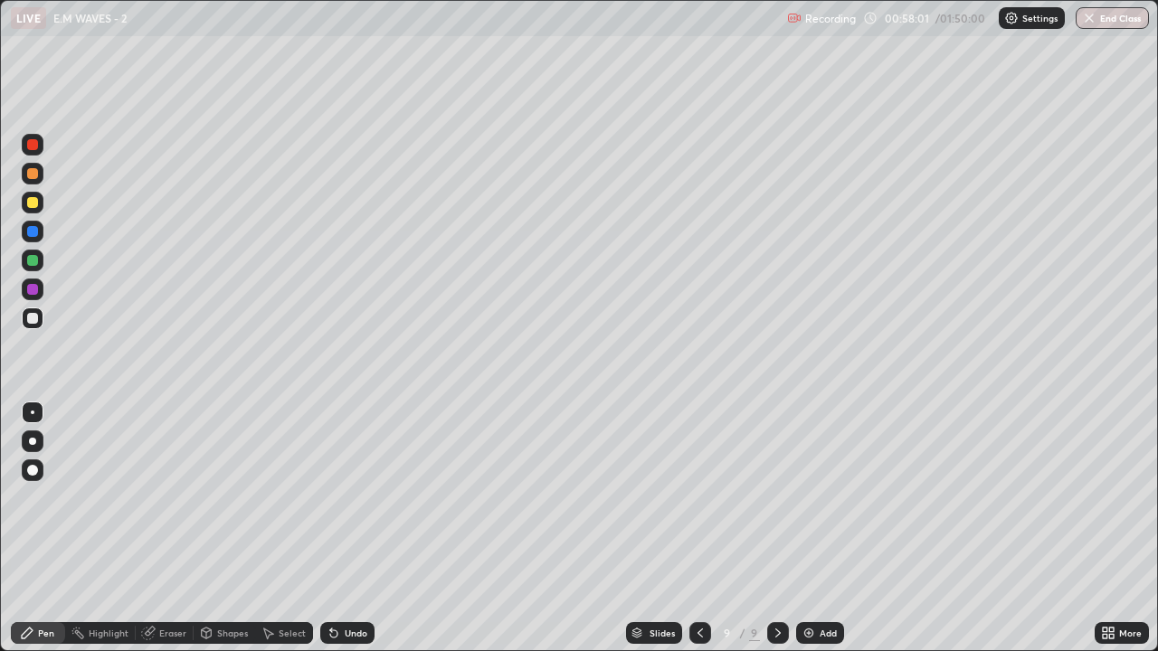
click at [147, 536] on icon at bounding box center [148, 634] width 12 height 12
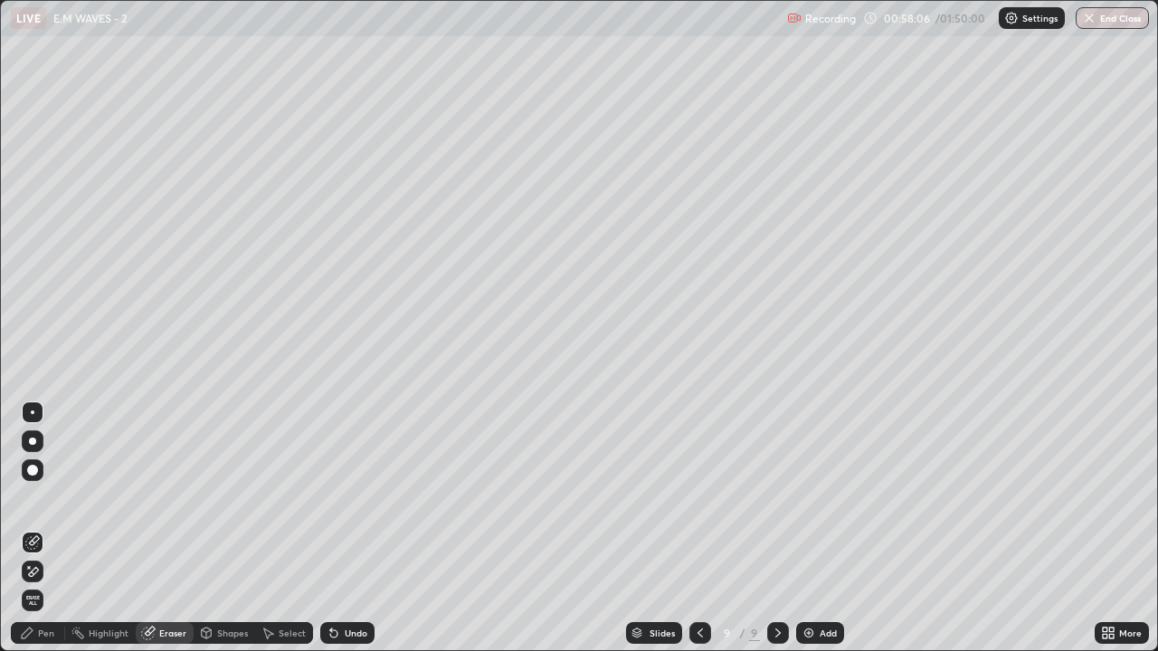
click at [64, 536] on div at bounding box center [64, 633] width 1 height 14
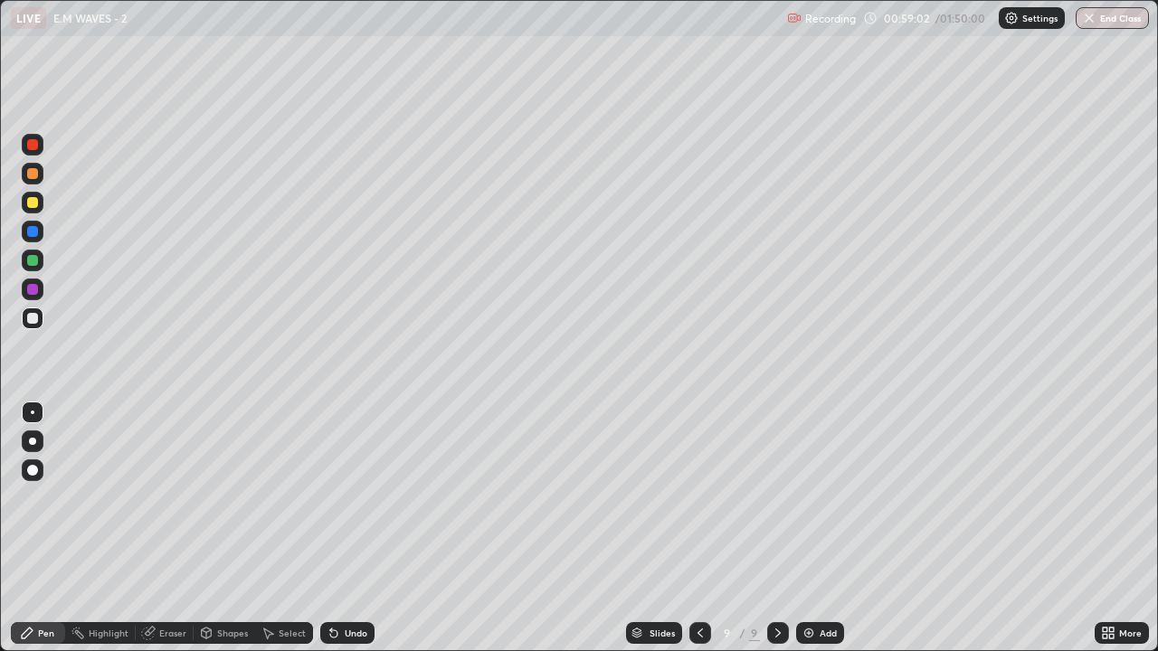
click at [826, 536] on div "Add" at bounding box center [828, 633] width 17 height 9
click at [1039, 27] on div "Settings" at bounding box center [1032, 18] width 66 height 22
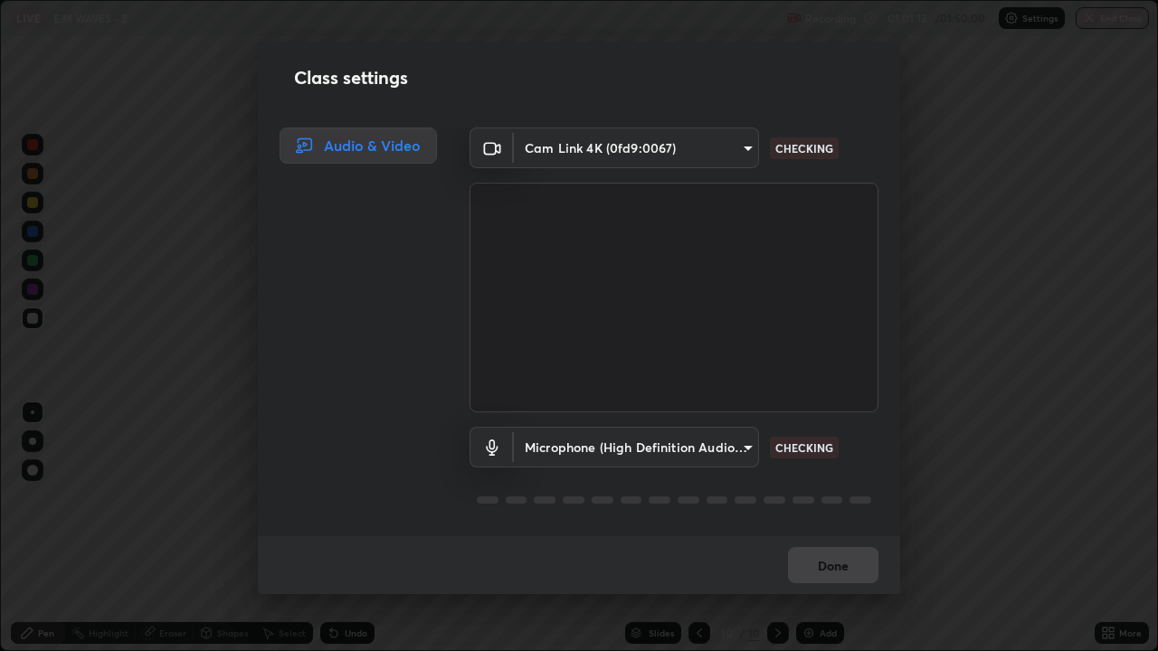
click at [900, 154] on div "Class settings Audio & Video Cam Link 4K (0fd9:0067) 543f6dd7cf1c6d0aa6bd558e20…" at bounding box center [579, 325] width 1158 height 651
click at [928, 150] on div "Class settings Audio & Video Cam Link 4K (0fd9:0067) 543f6dd7cf1c6d0aa6bd558e20…" at bounding box center [579, 325] width 1158 height 651
click at [832, 536] on button "Done" at bounding box center [833, 565] width 90 height 36
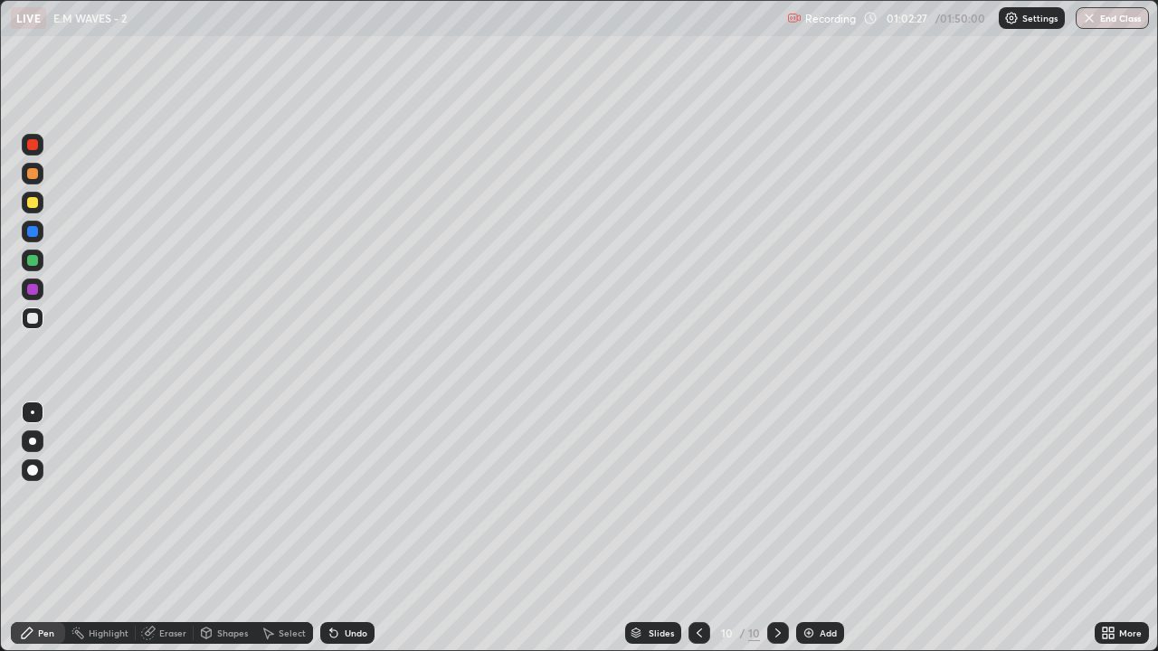
click at [823, 536] on div "Add" at bounding box center [828, 633] width 17 height 9
click at [698, 536] on icon at bounding box center [700, 633] width 14 height 14
click at [776, 536] on icon at bounding box center [778, 633] width 14 height 14
click at [820, 536] on div "Add" at bounding box center [828, 633] width 17 height 9
click at [166, 536] on div "Eraser" at bounding box center [165, 633] width 58 height 22
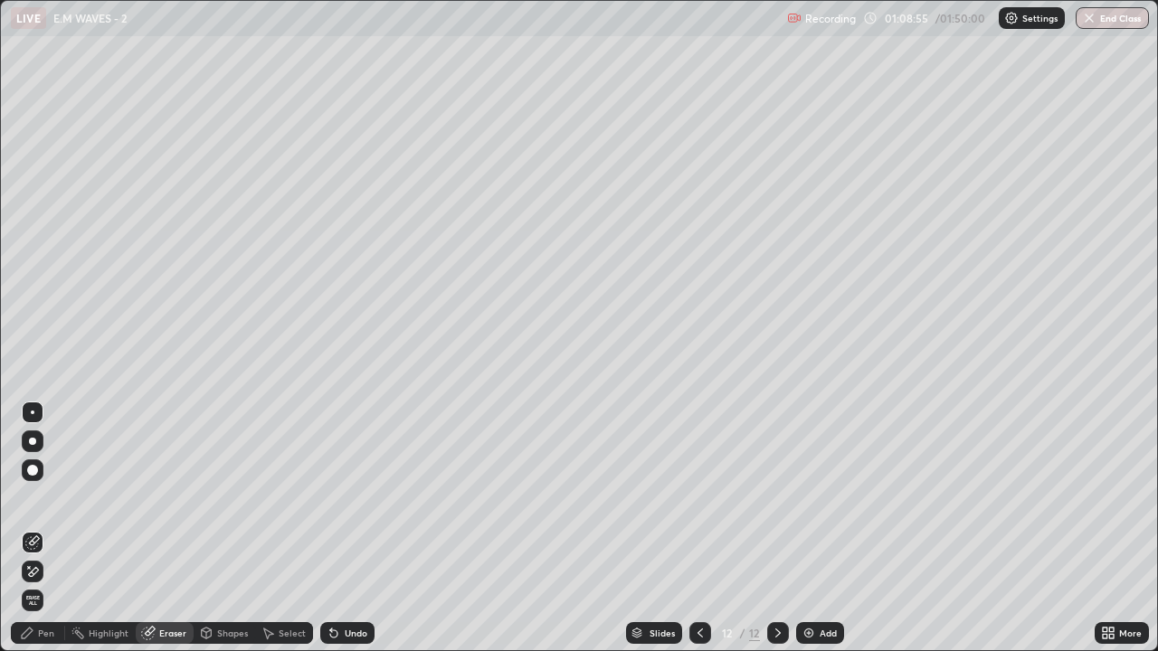
click at [51, 536] on div "Pen" at bounding box center [46, 633] width 16 height 9
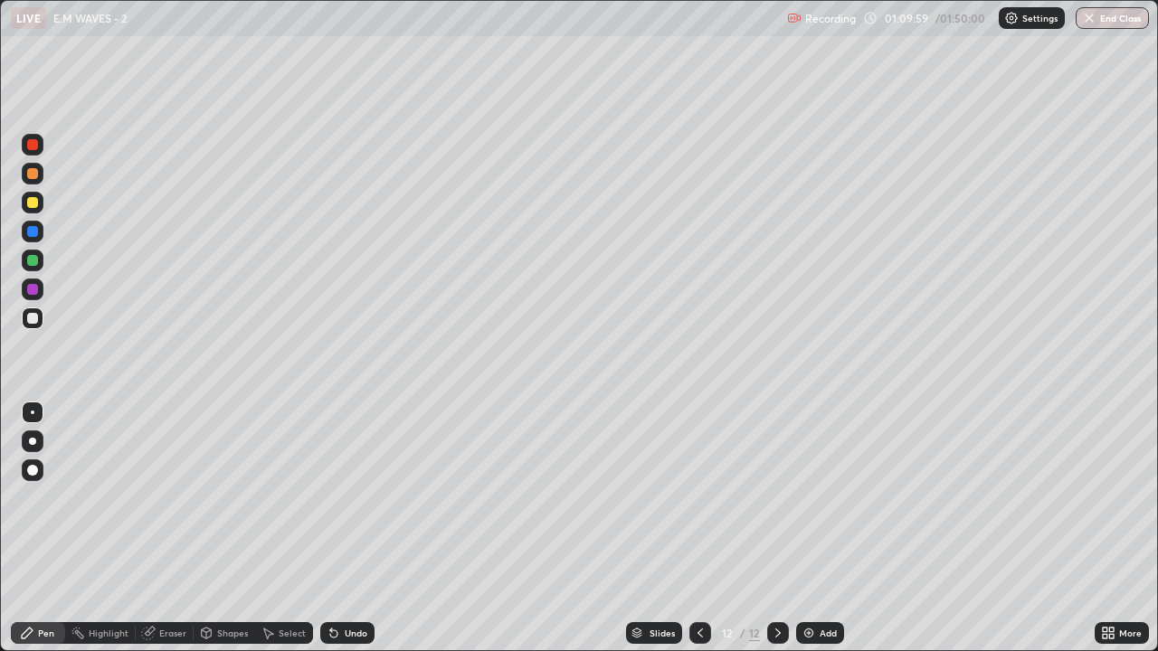
click at [1122, 12] on button "End Class" at bounding box center [1112, 18] width 73 height 22
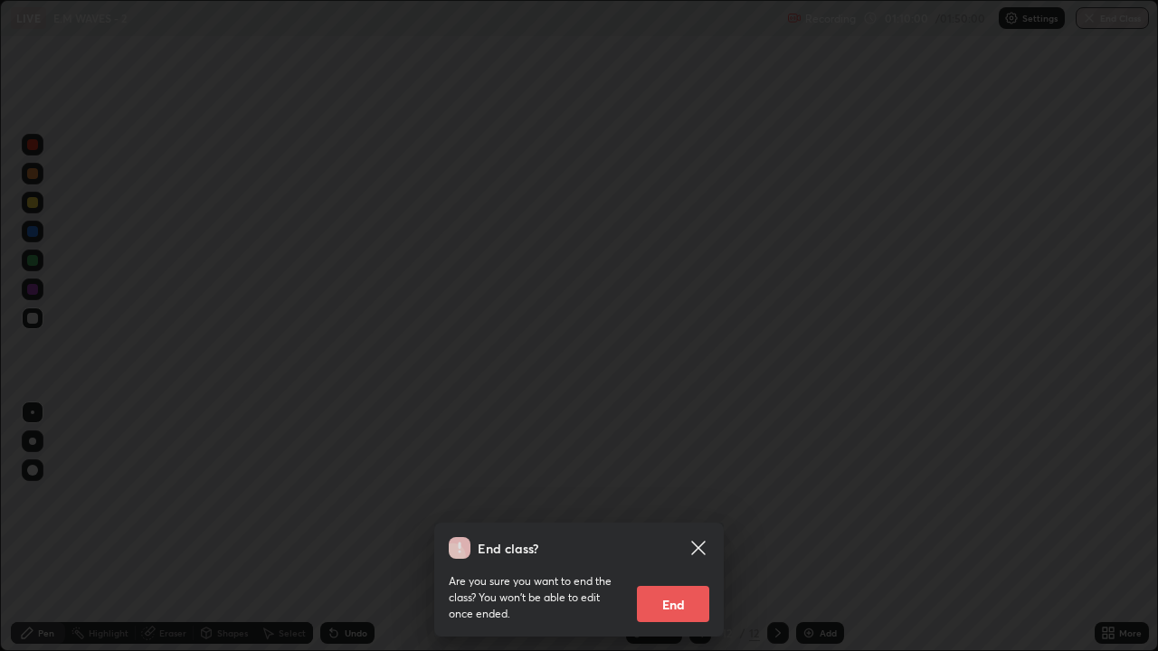
click at [668, 536] on button "End" at bounding box center [673, 604] width 72 height 36
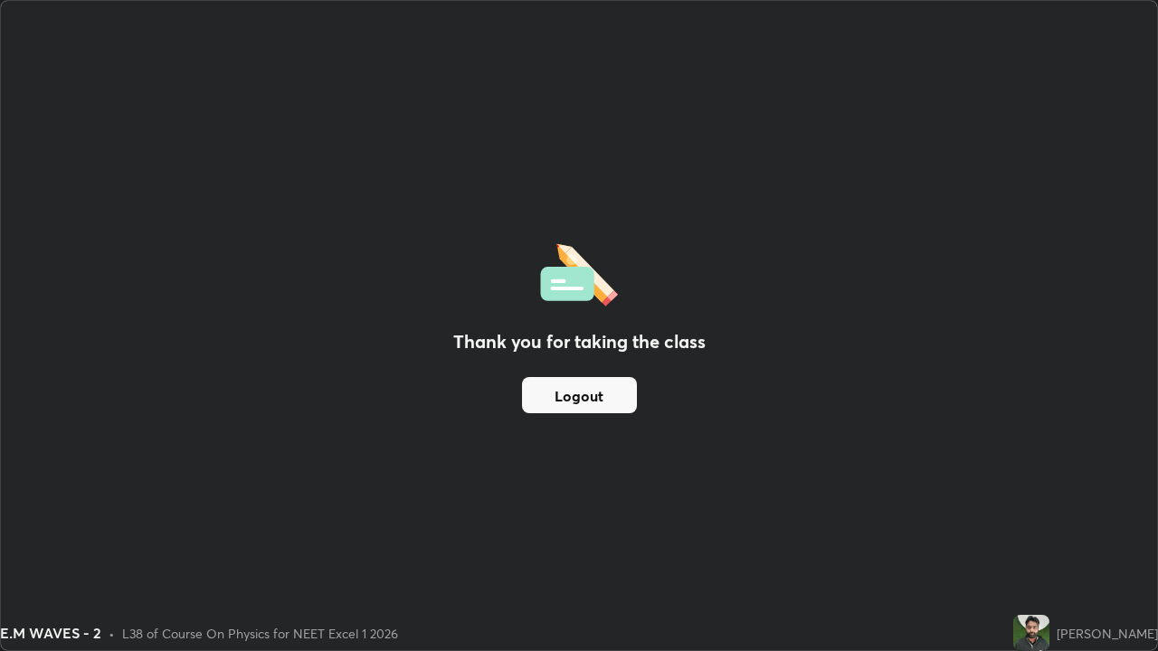
click at [582, 403] on button "Logout" at bounding box center [579, 395] width 115 height 36
